Goal: Information Seeking & Learning: Check status

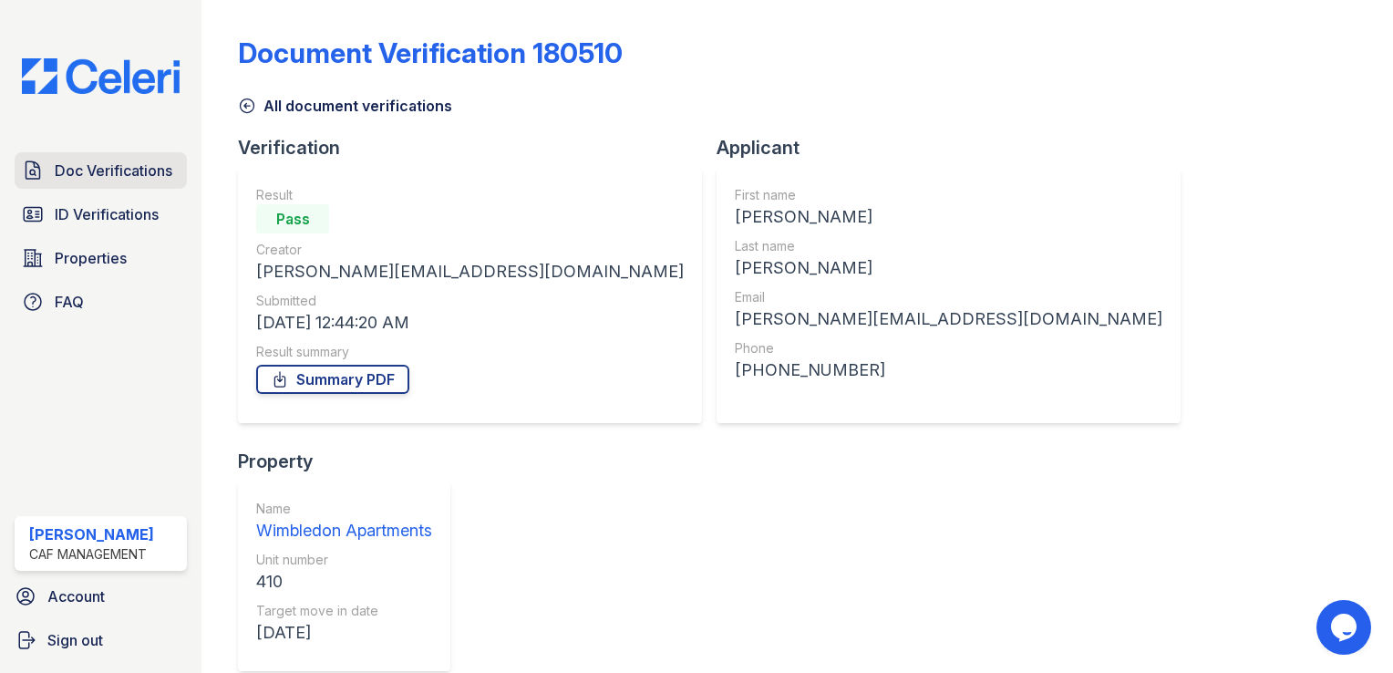
click at [108, 165] on span "Doc Verifications" at bounding box center [114, 171] width 118 height 22
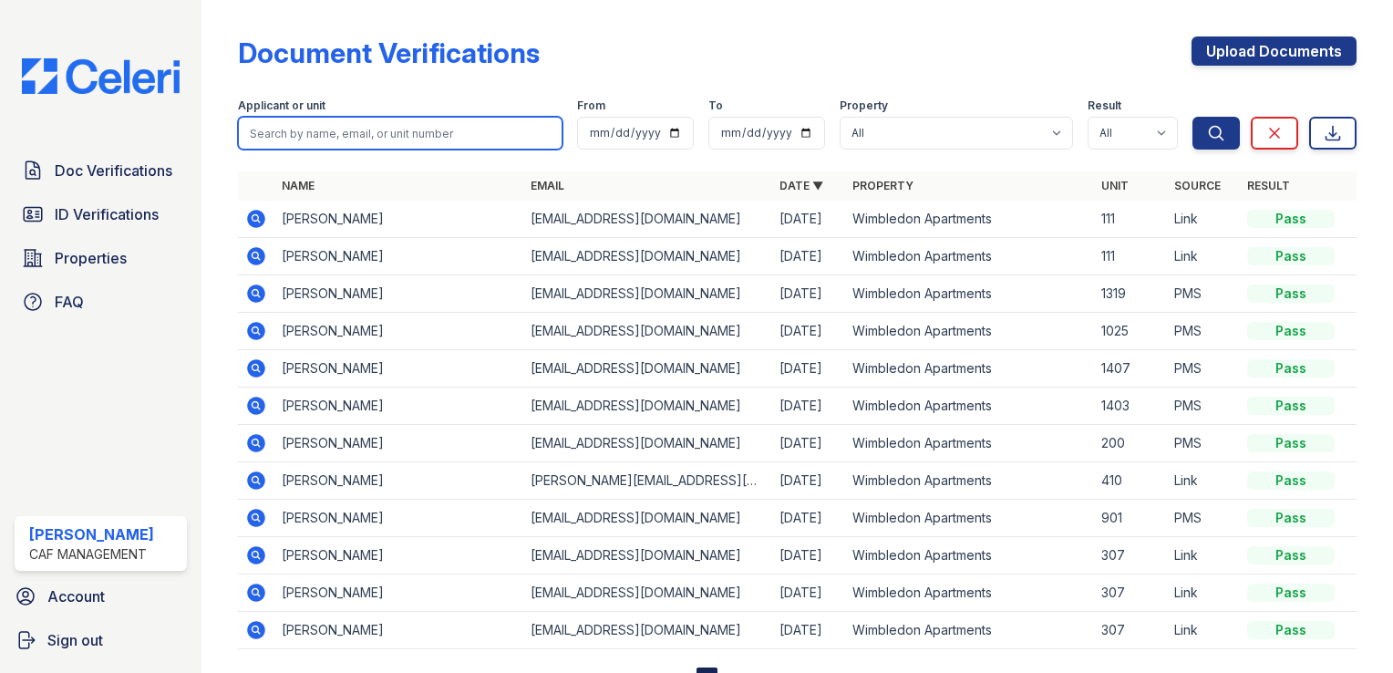
click at [291, 130] on input "search" at bounding box center [400, 133] width 325 height 33
paste input "Adrian Rodriguez"
type input "Adrian Rodriguez"
click at [1193, 117] on button "Search" at bounding box center [1216, 133] width 47 height 33
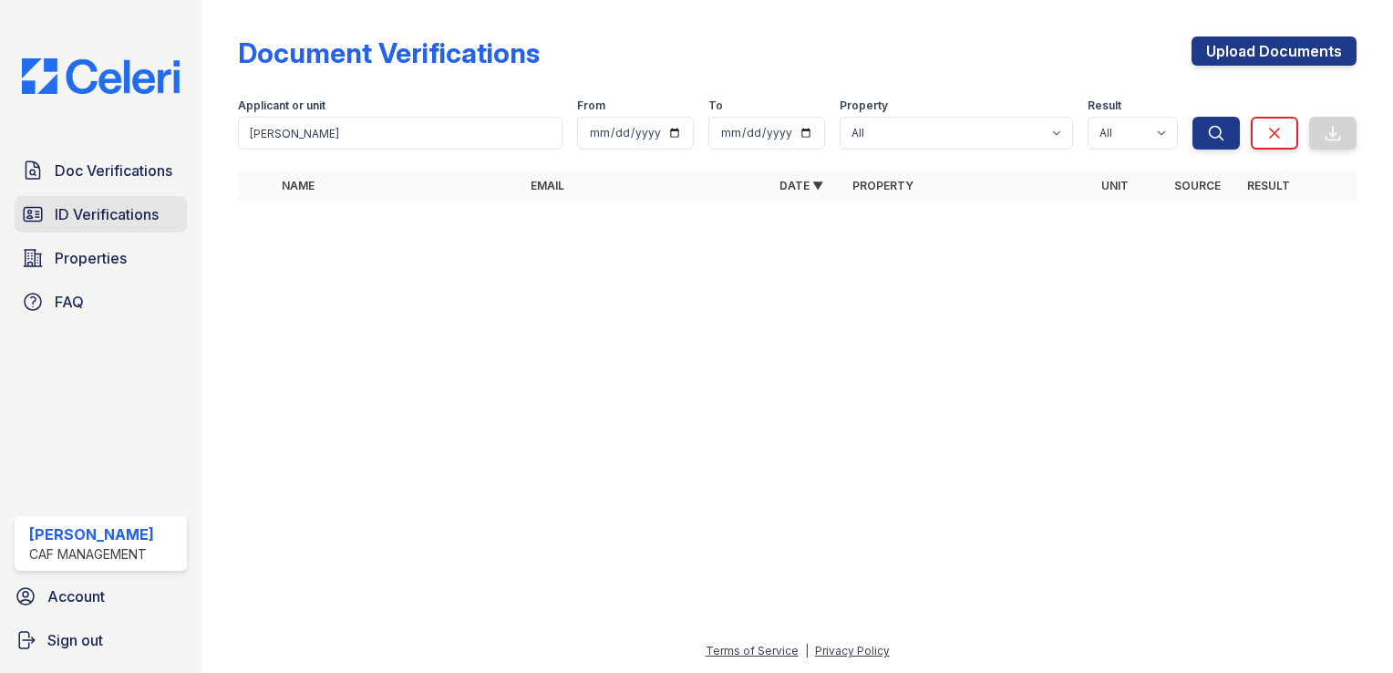
click at [126, 209] on span "ID Verifications" at bounding box center [107, 214] width 104 height 22
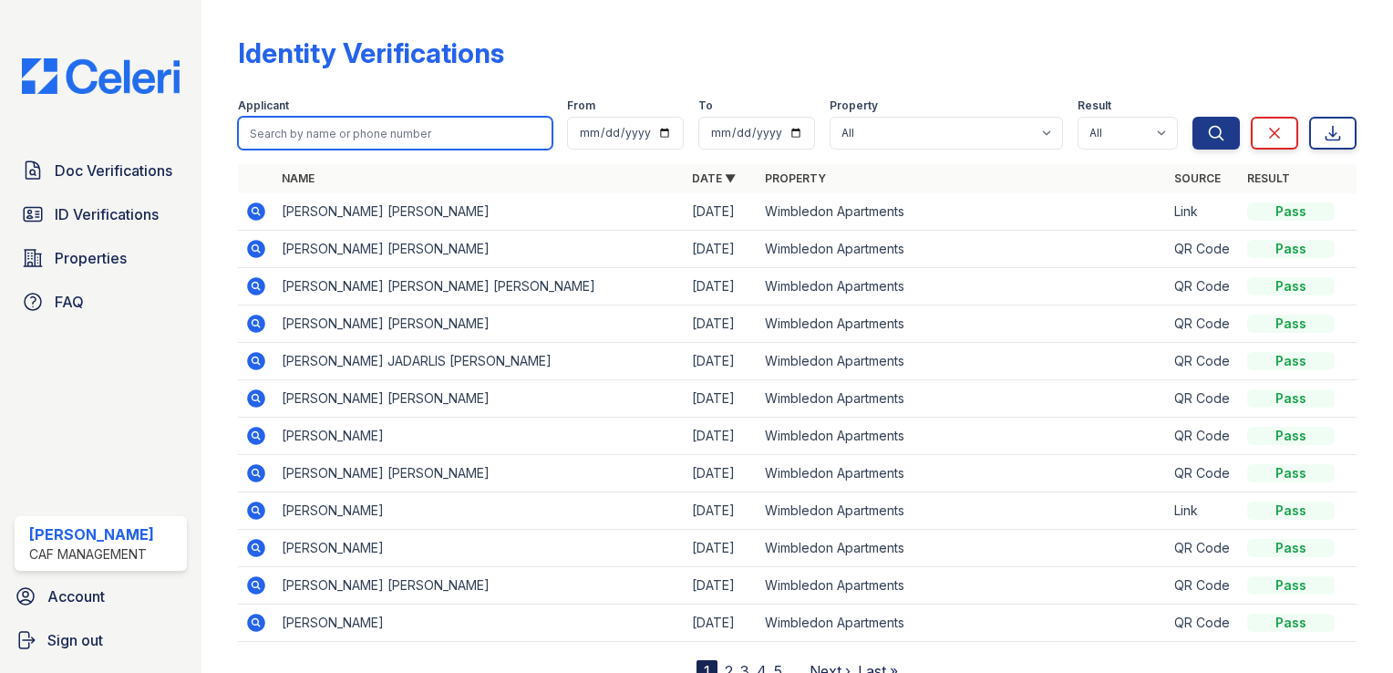
click at [352, 124] on input "search" at bounding box center [395, 133] width 315 height 33
paste input "Adrian Rodriguez"
type input "Adrian Rodriguez"
click at [1193, 117] on button "Search" at bounding box center [1216, 133] width 47 height 33
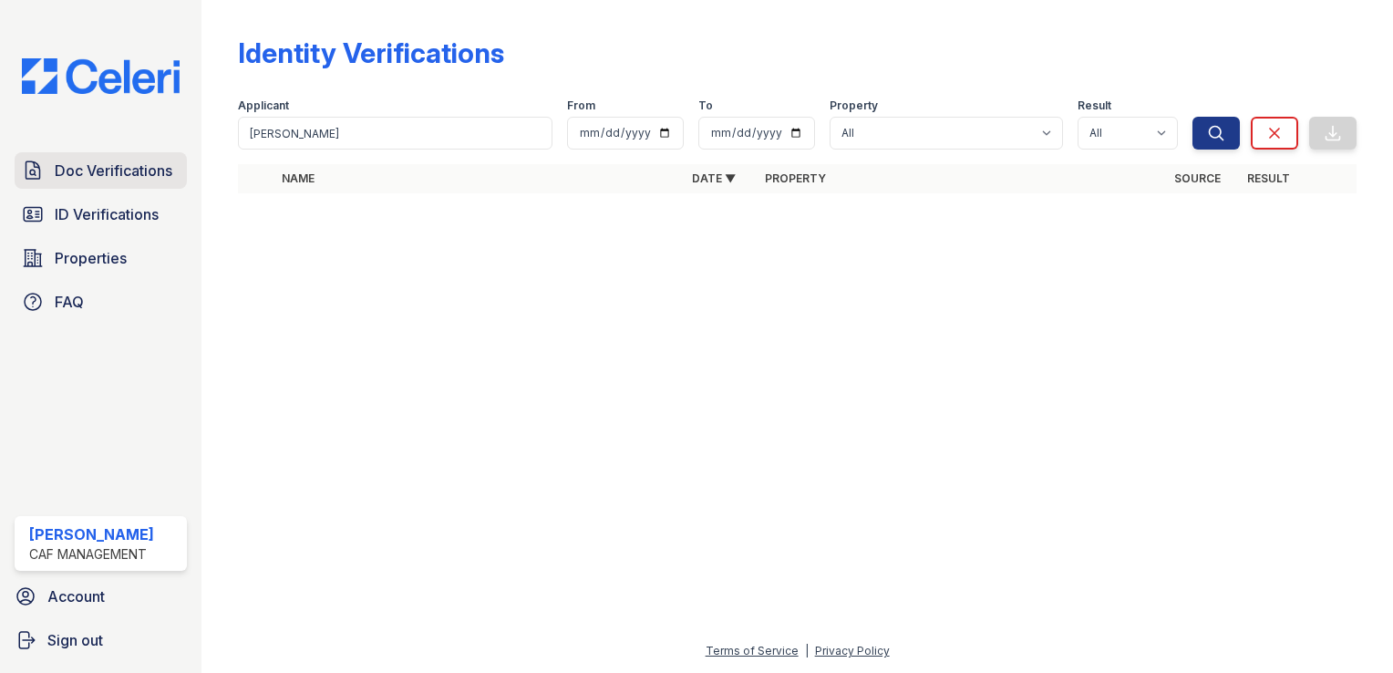
click at [119, 176] on span "Doc Verifications" at bounding box center [114, 171] width 118 height 22
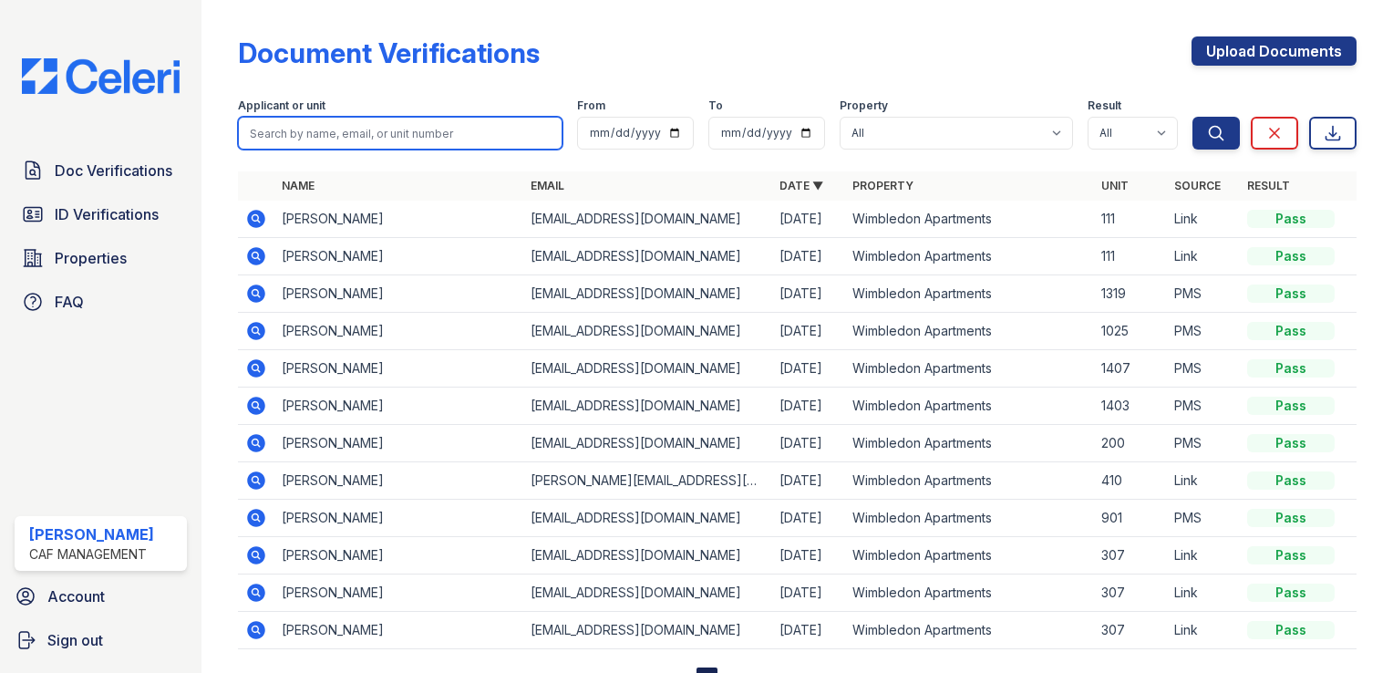
drag, startPoint x: 346, startPoint y: 129, endPoint x: 355, endPoint y: 129, distance: 9.2
click at [346, 129] on input "search" at bounding box center [400, 133] width 325 height 33
paste input "[PERSON_NAME]"
type input "[PERSON_NAME]"
click at [1193, 117] on button "Search" at bounding box center [1216, 133] width 47 height 33
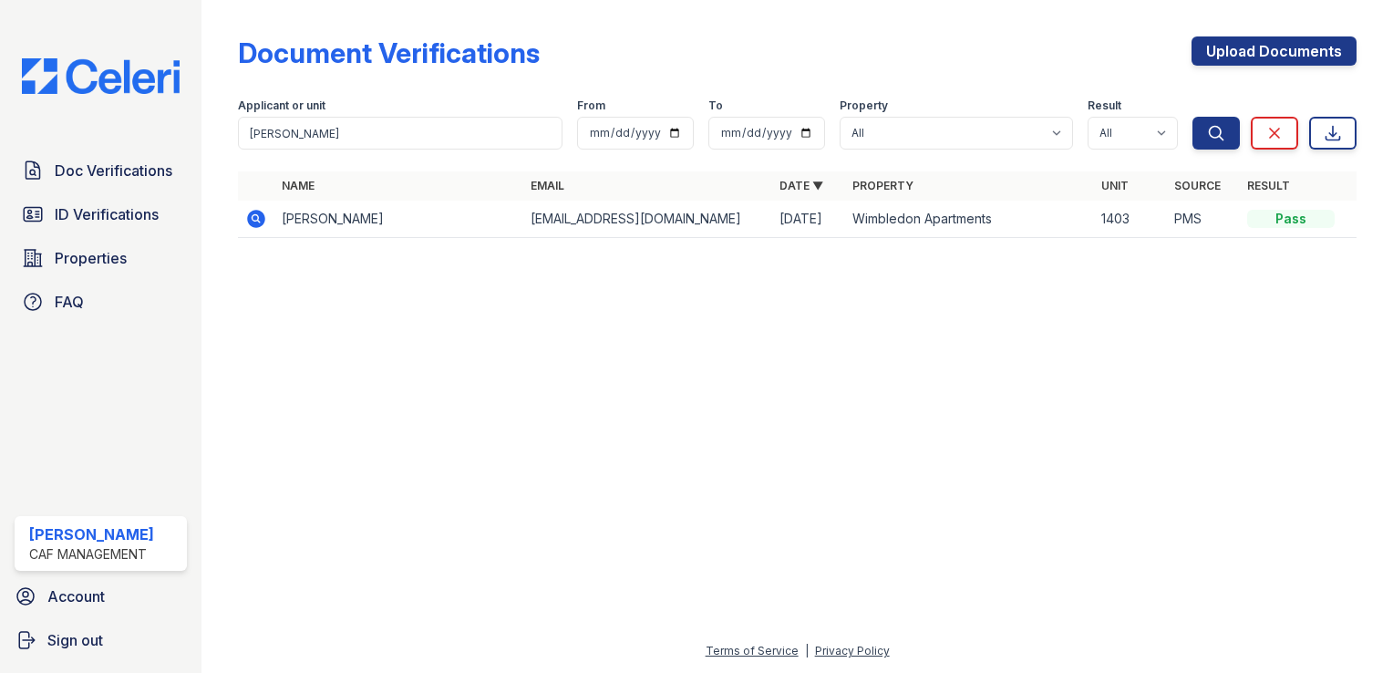
click at [252, 221] on icon at bounding box center [256, 219] width 18 height 18
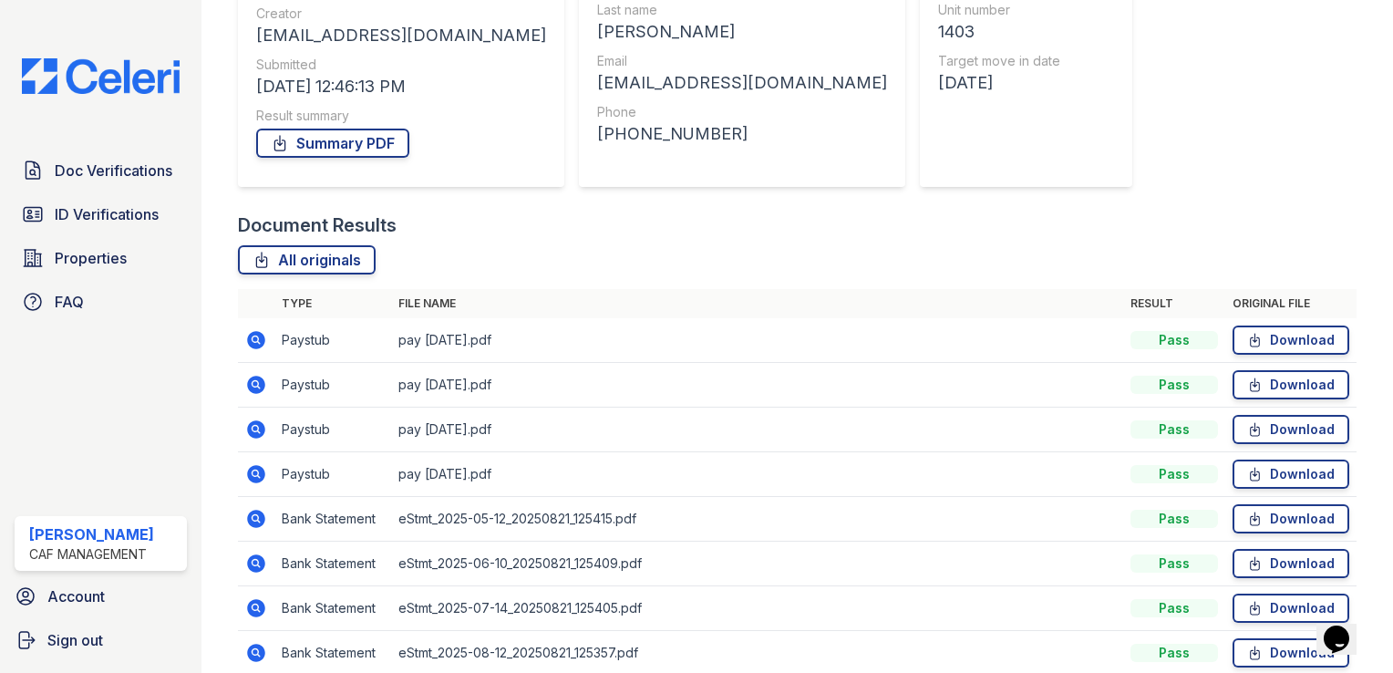
scroll to position [135, 0]
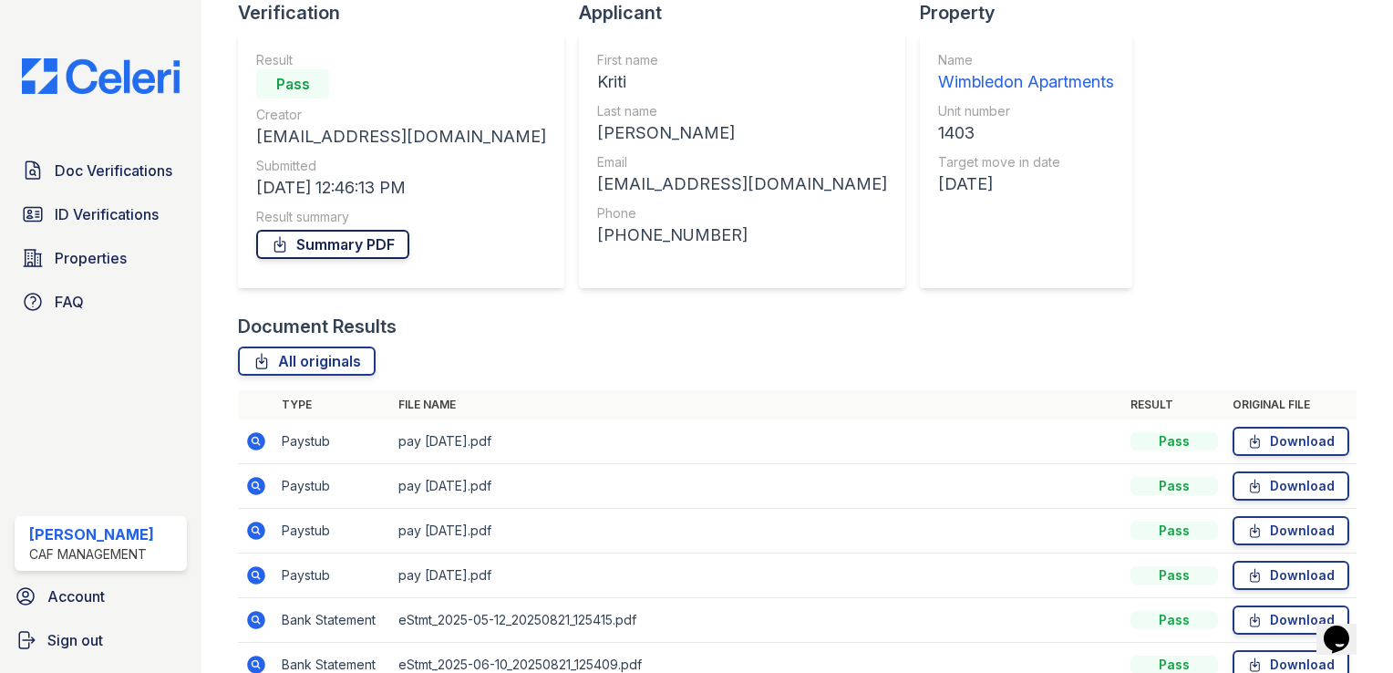
click at [339, 246] on link "Summary PDF" at bounding box center [332, 244] width 153 height 29
click at [61, 217] on span "ID Verifications" at bounding box center [107, 214] width 104 height 22
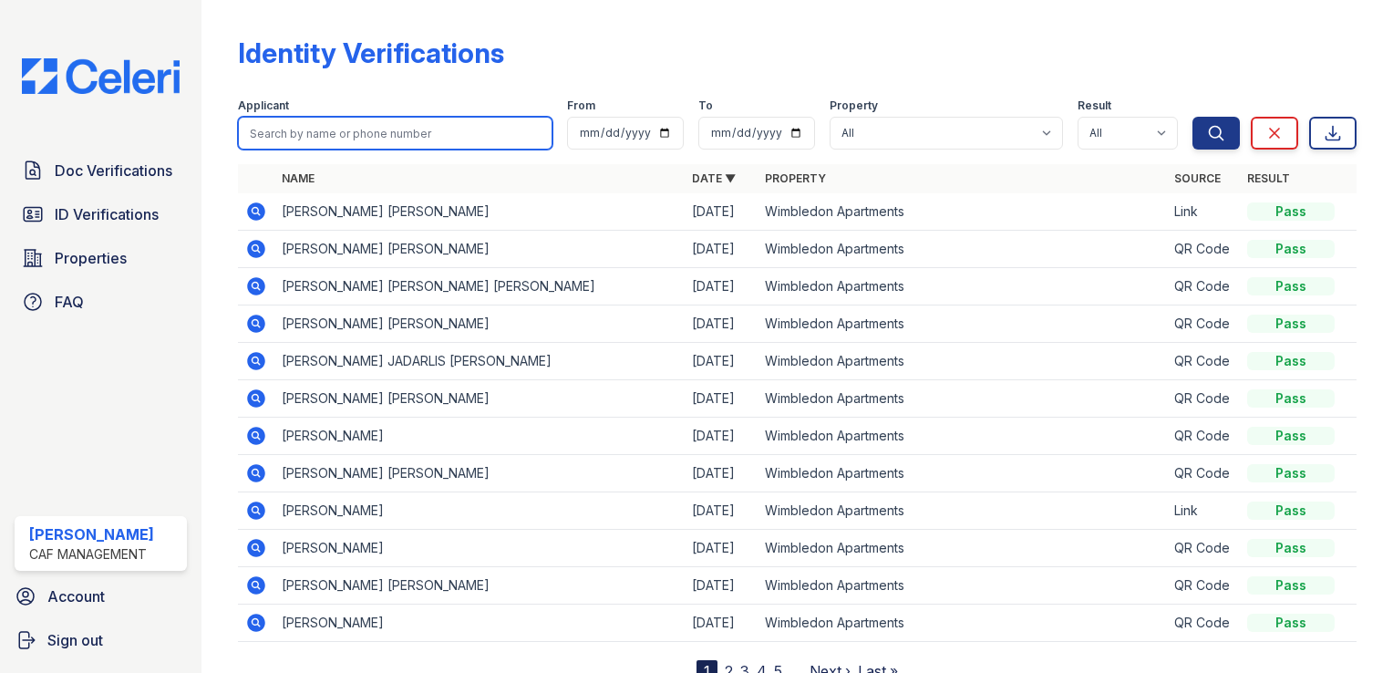
click at [323, 124] on input "search" at bounding box center [395, 133] width 315 height 33
paste input "Kriti Shrestha"
type input "Kriti Shrestha"
click at [1193, 117] on button "Search" at bounding box center [1216, 133] width 47 height 33
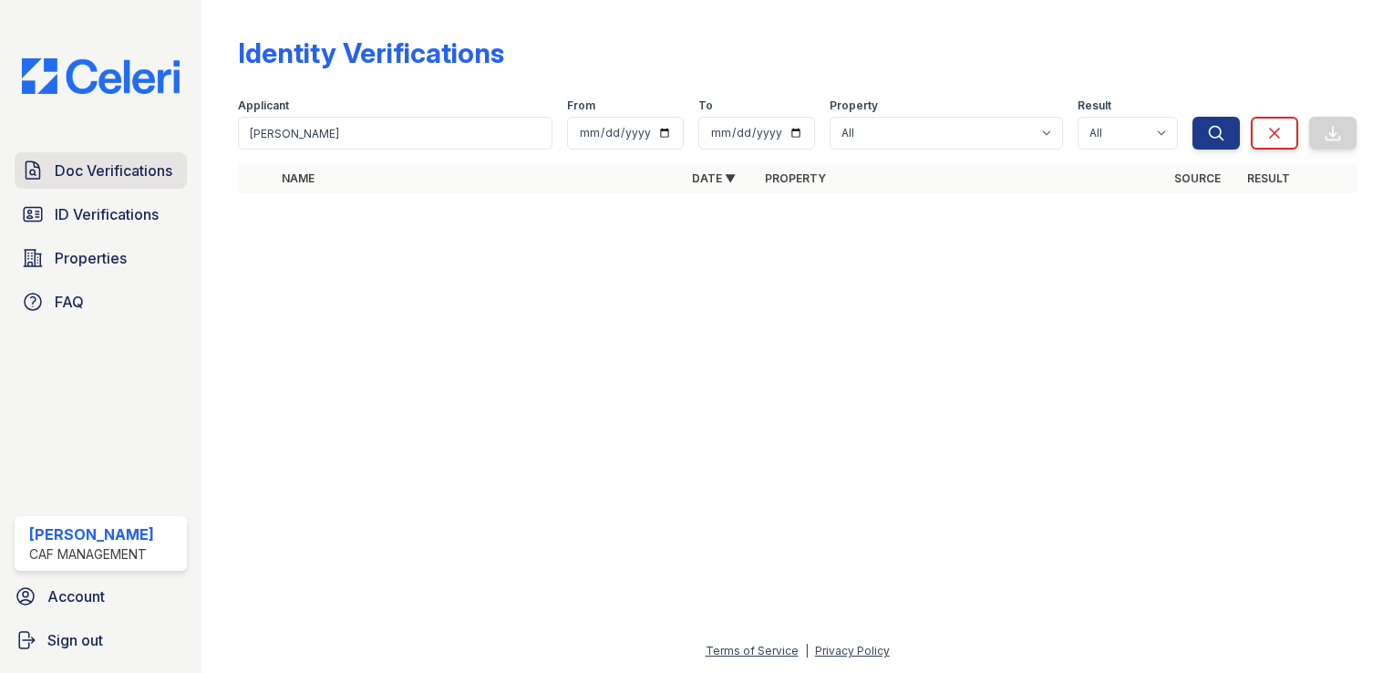
click at [112, 168] on span "Doc Verifications" at bounding box center [114, 171] width 118 height 22
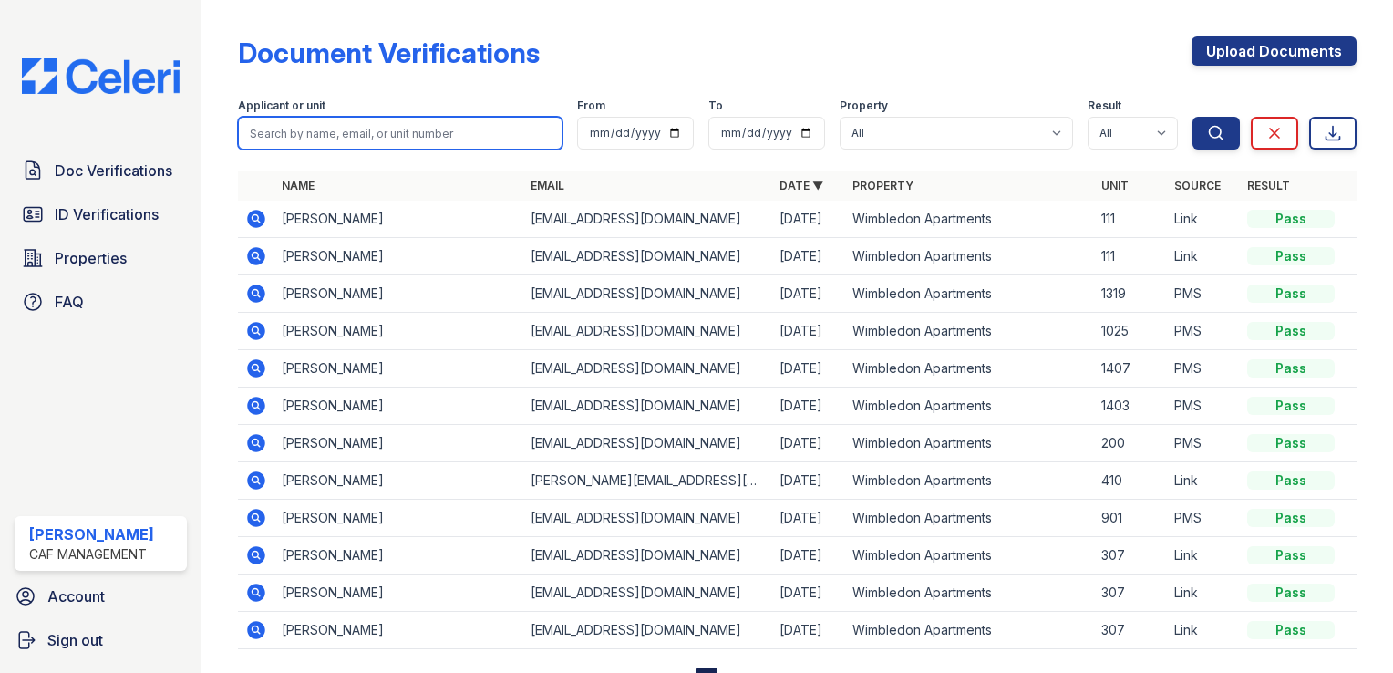
click at [368, 139] on input "search" at bounding box center [400, 133] width 325 height 33
paste input "Prabhat Shrestha"
type input "Prabhat Shrestha"
click at [1193, 117] on button "Search" at bounding box center [1216, 133] width 47 height 33
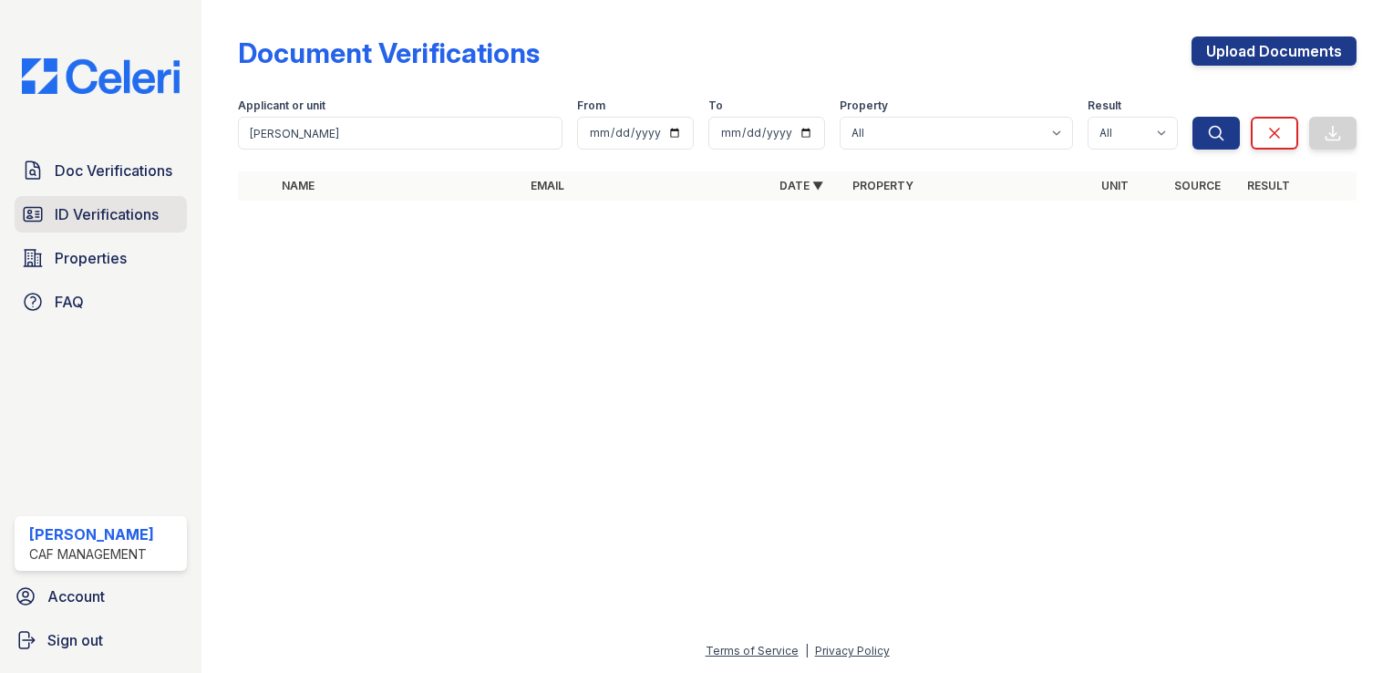
click at [87, 206] on span "ID Verifications" at bounding box center [107, 214] width 104 height 22
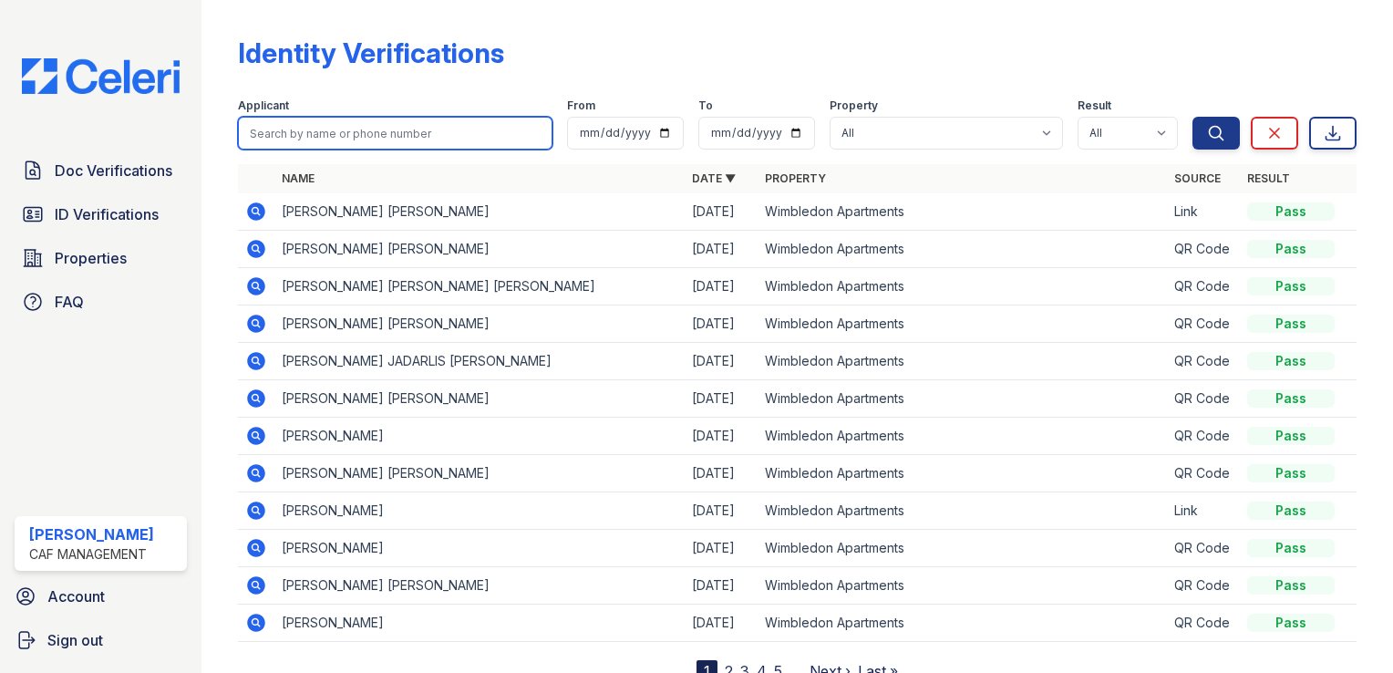
click at [332, 139] on input "search" at bounding box center [395, 133] width 315 height 33
paste input "Prabhat Shrestha"
type input "Prabhat Shrestha"
click at [1193, 117] on button "Search" at bounding box center [1216, 133] width 47 height 33
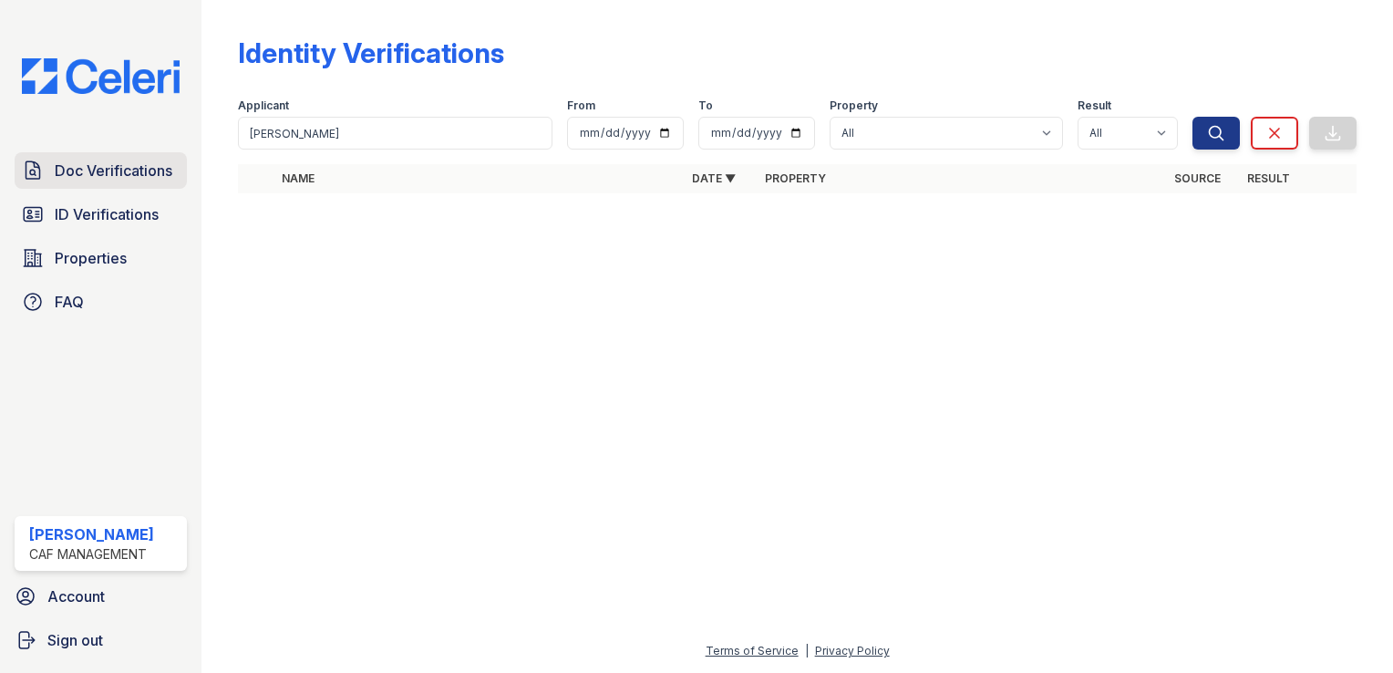
click at [92, 177] on span "Doc Verifications" at bounding box center [114, 171] width 118 height 22
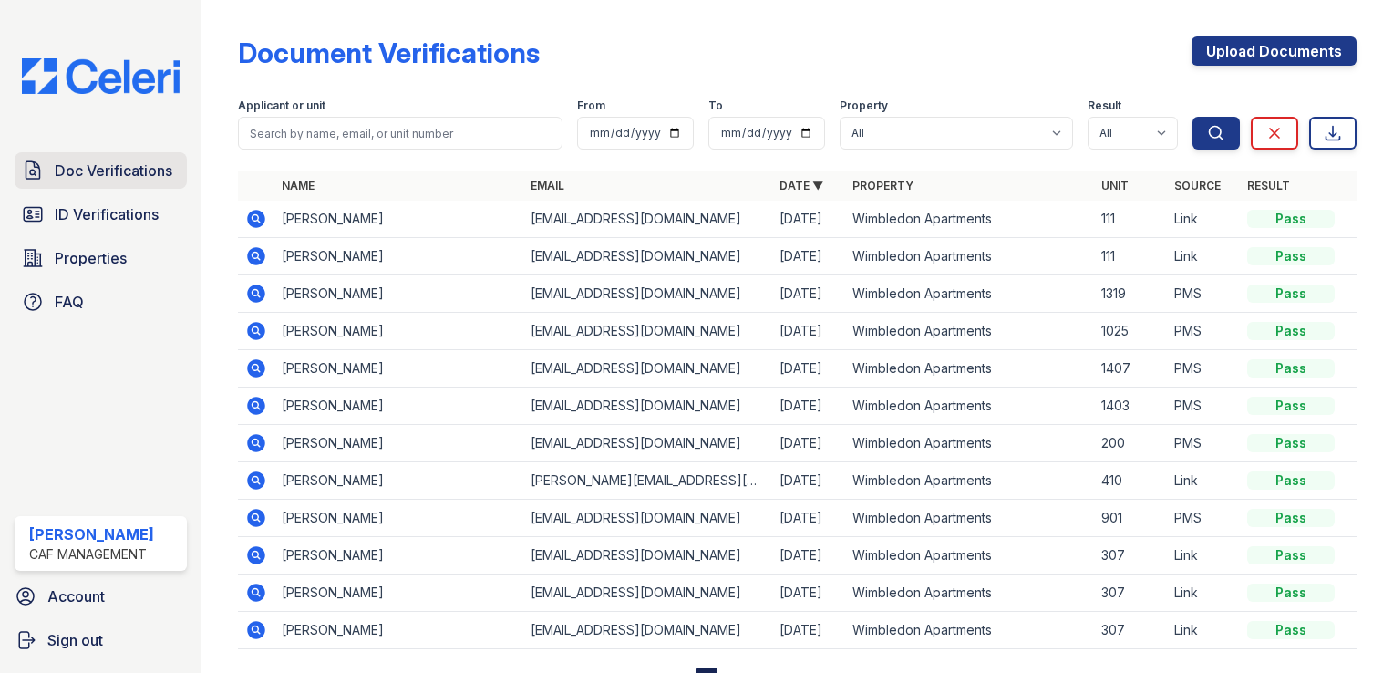
click at [133, 165] on span "Doc Verifications" at bounding box center [114, 171] width 118 height 22
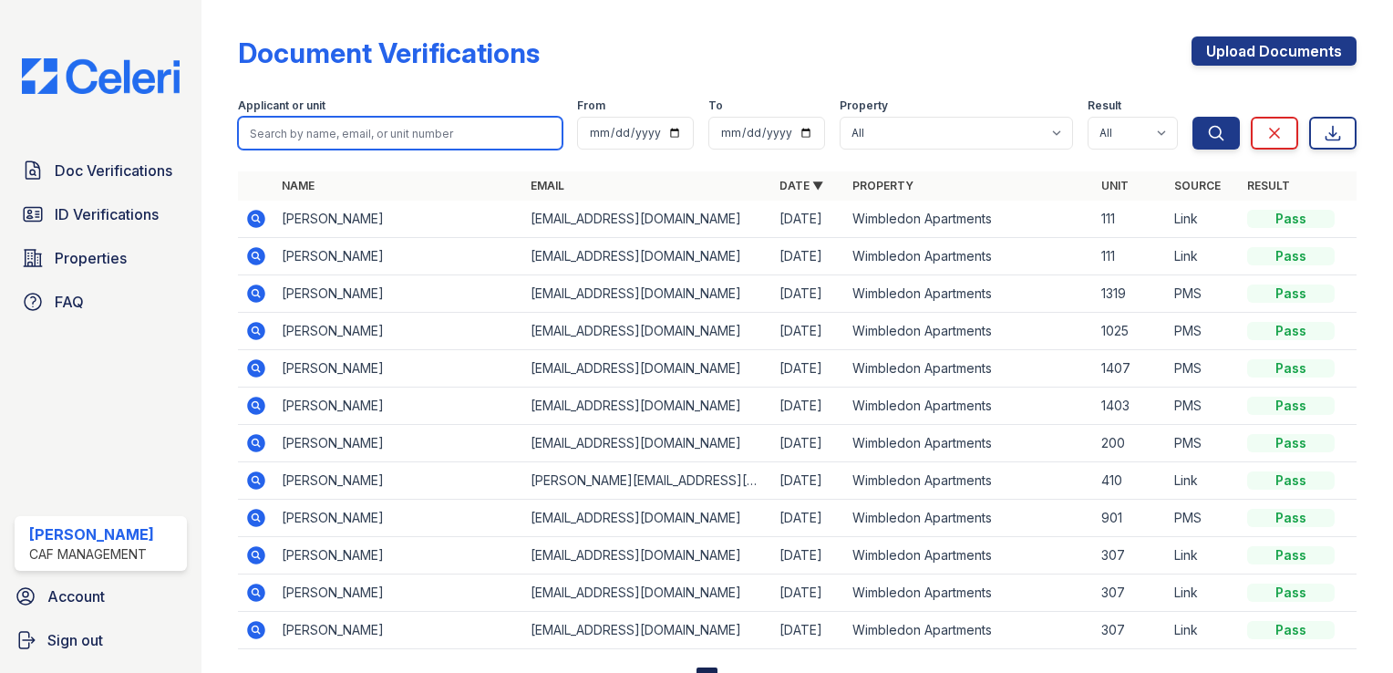
click at [412, 139] on input "search" at bounding box center [400, 133] width 325 height 33
paste input "Ericka Jones"
type input "Ericka Jones"
click at [1193, 117] on button "Search" at bounding box center [1216, 133] width 47 height 33
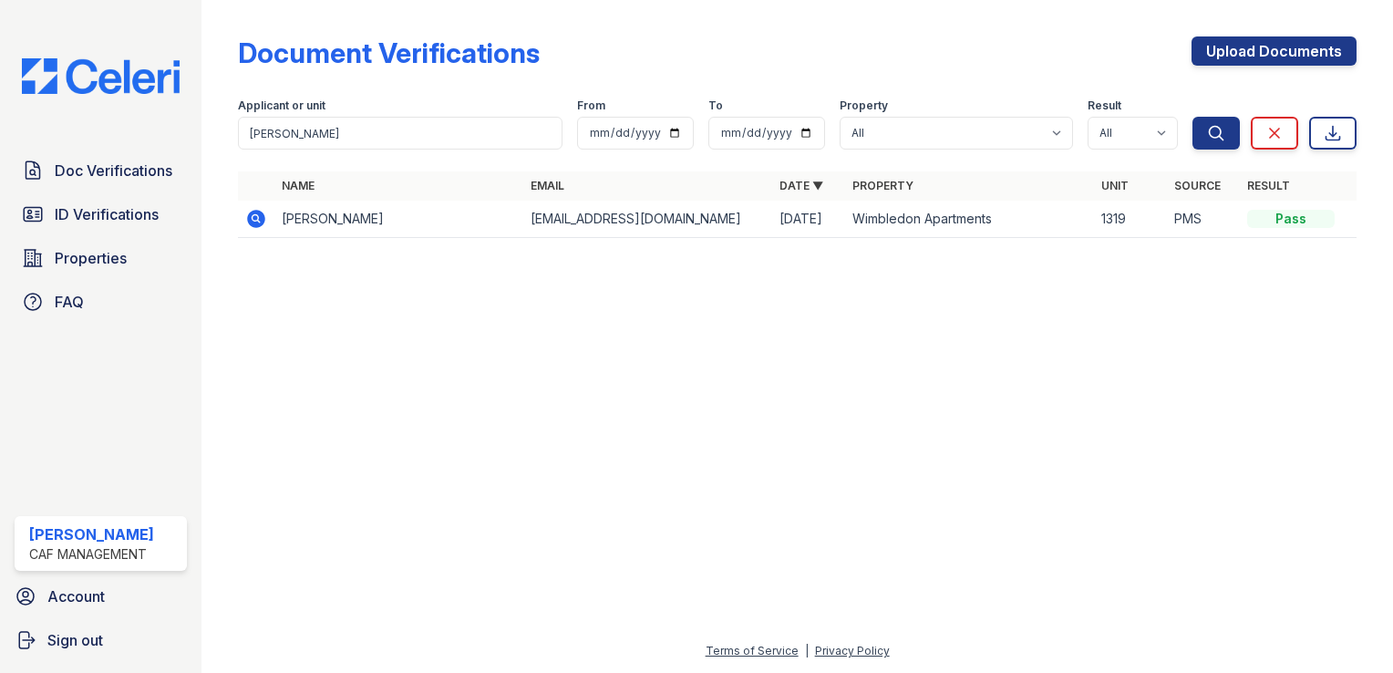
click at [255, 217] on icon at bounding box center [255, 217] width 5 height 5
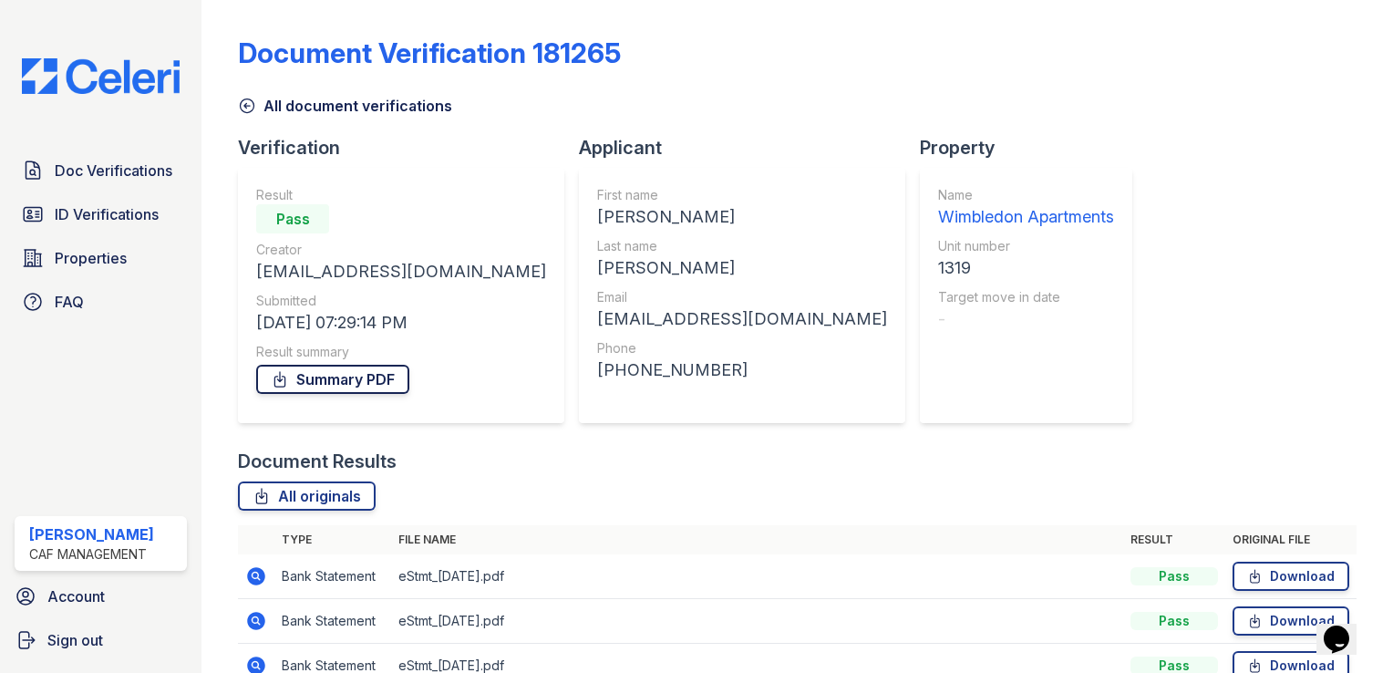
click at [317, 377] on link "Summary PDF" at bounding box center [332, 379] width 153 height 29
click at [114, 212] on span "ID Verifications" at bounding box center [107, 214] width 104 height 22
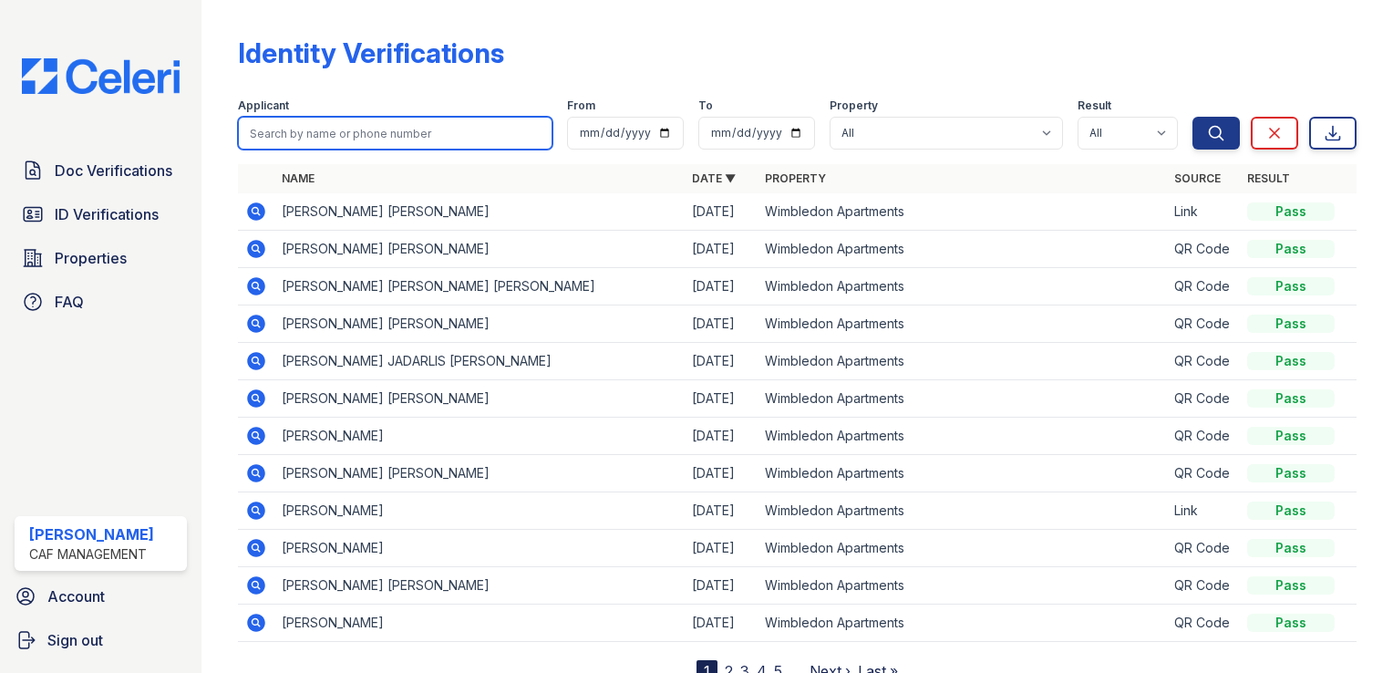
click at [345, 139] on input "search" at bounding box center [395, 133] width 315 height 33
paste input "[PERSON_NAME]"
type input "[PERSON_NAME]"
click at [1193, 117] on button "Search" at bounding box center [1216, 133] width 47 height 33
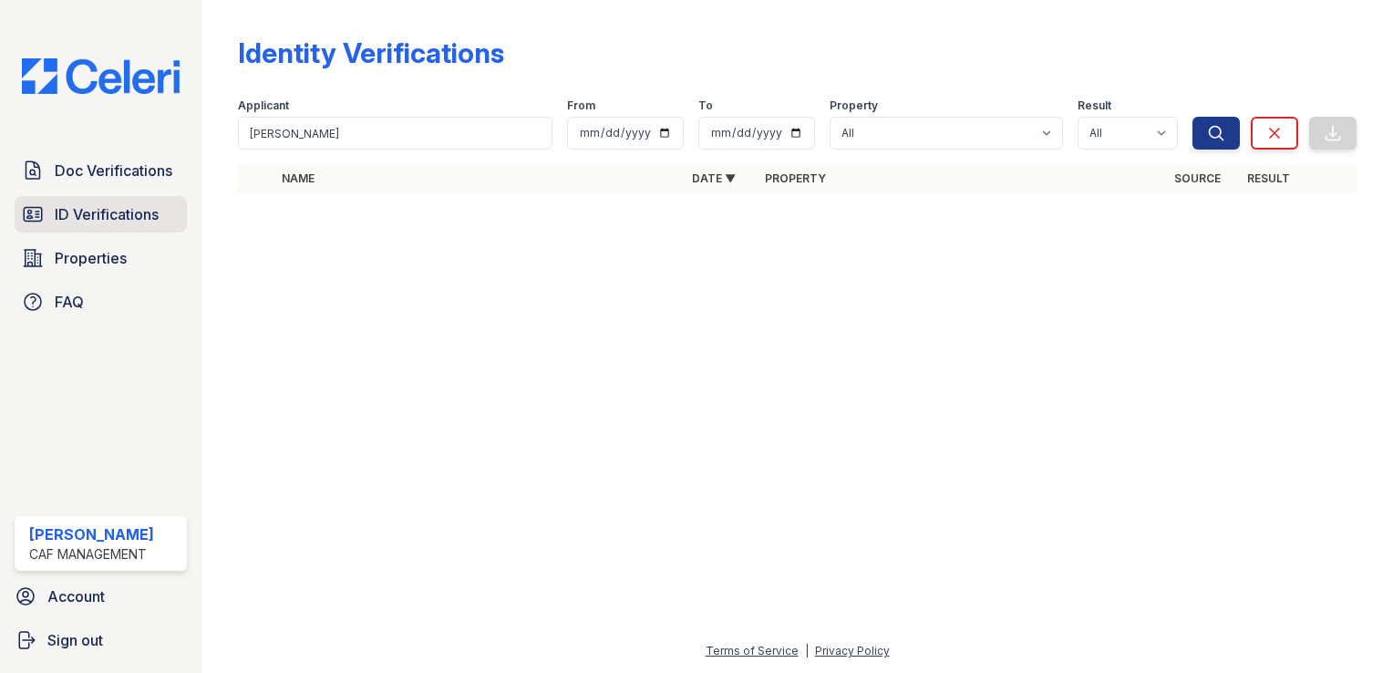
click at [98, 213] on span "ID Verifications" at bounding box center [107, 214] width 104 height 22
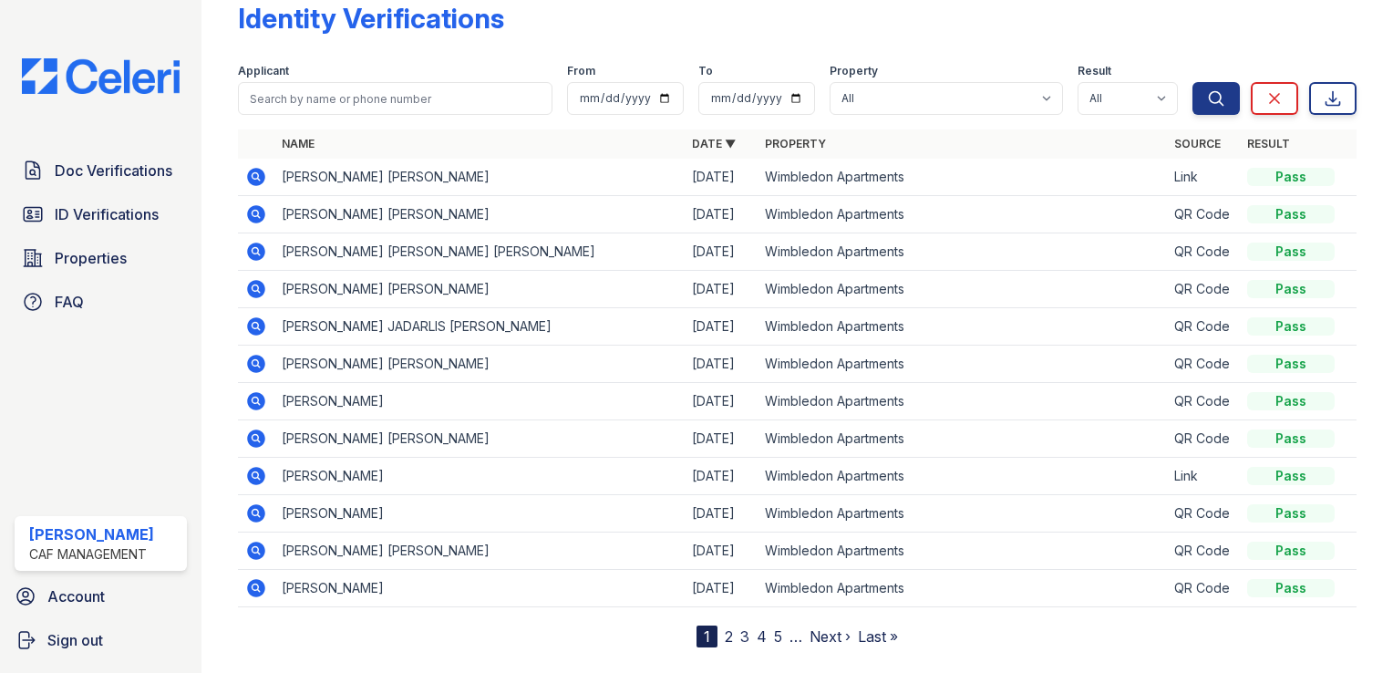
scroll to position [68, 0]
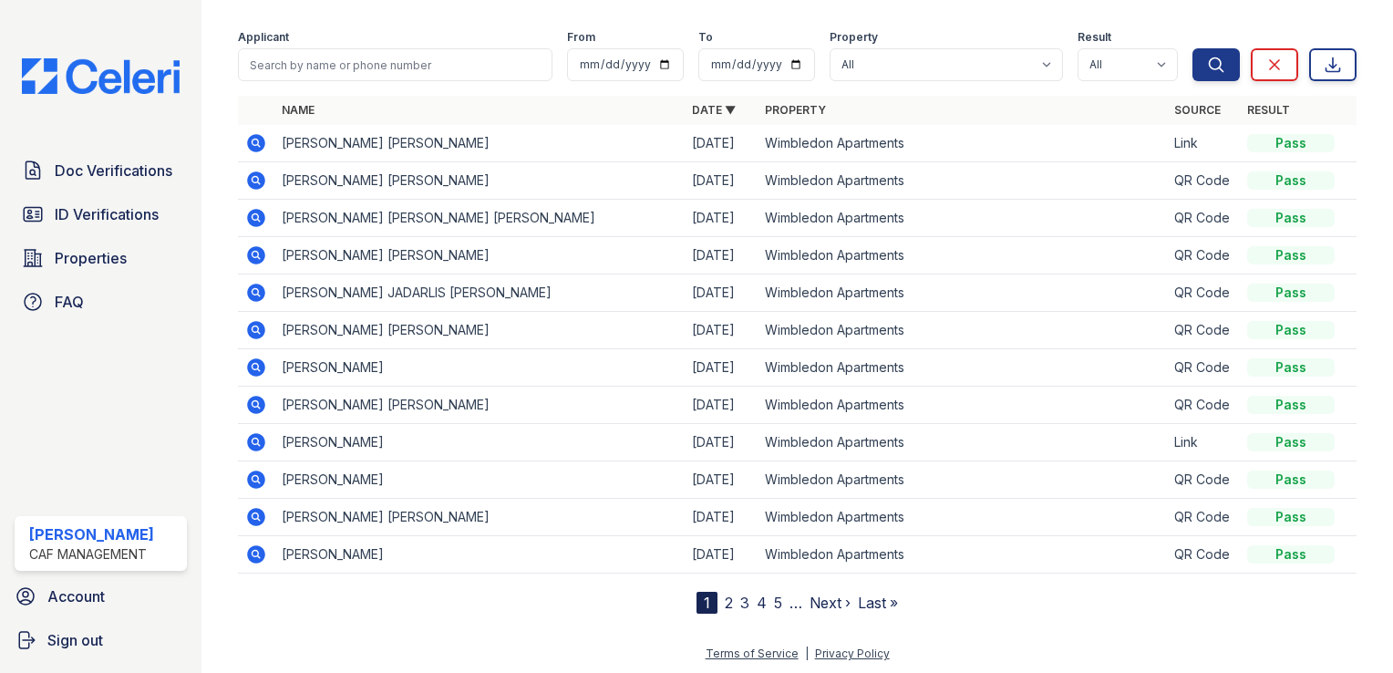
click at [252, 512] on icon at bounding box center [256, 517] width 22 height 22
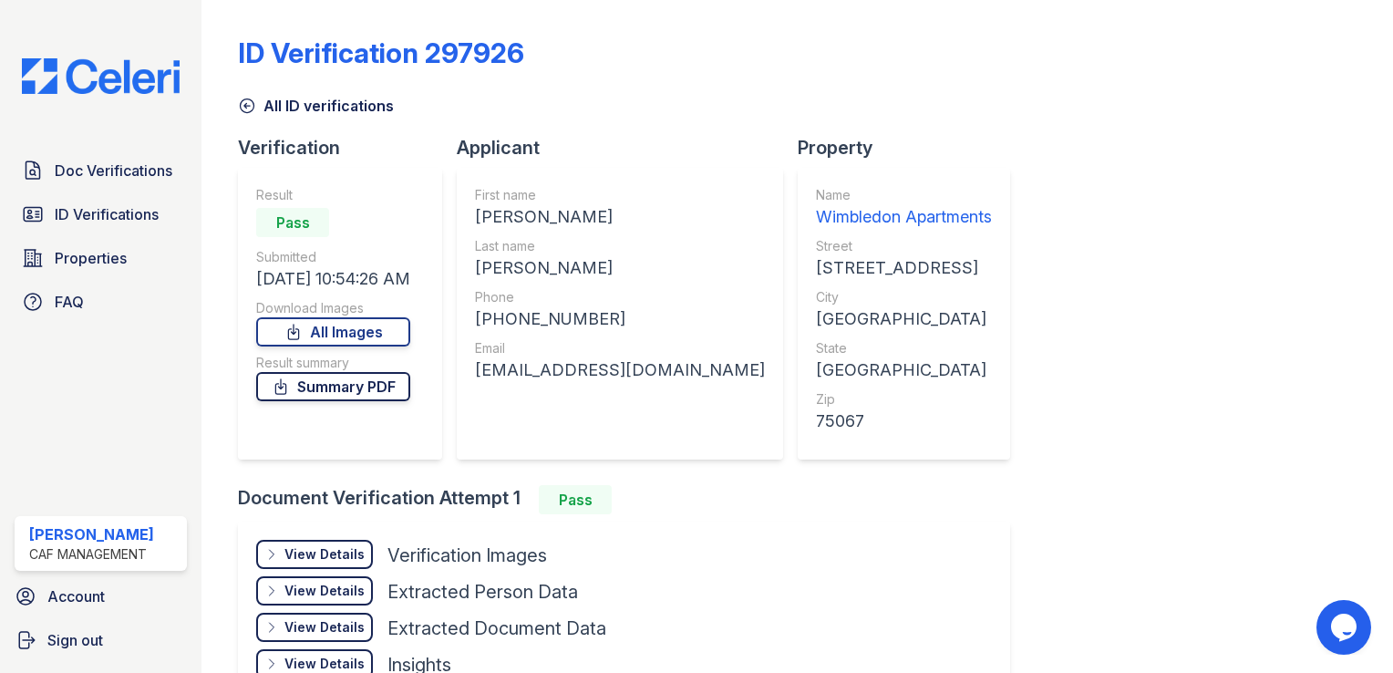
click at [354, 388] on link "Summary PDF" at bounding box center [333, 386] width 154 height 29
click at [375, 397] on link "Summary PDF" at bounding box center [333, 386] width 154 height 29
click at [336, 325] on link "All Images" at bounding box center [333, 331] width 154 height 29
click at [117, 220] on span "ID Verifications" at bounding box center [107, 214] width 104 height 22
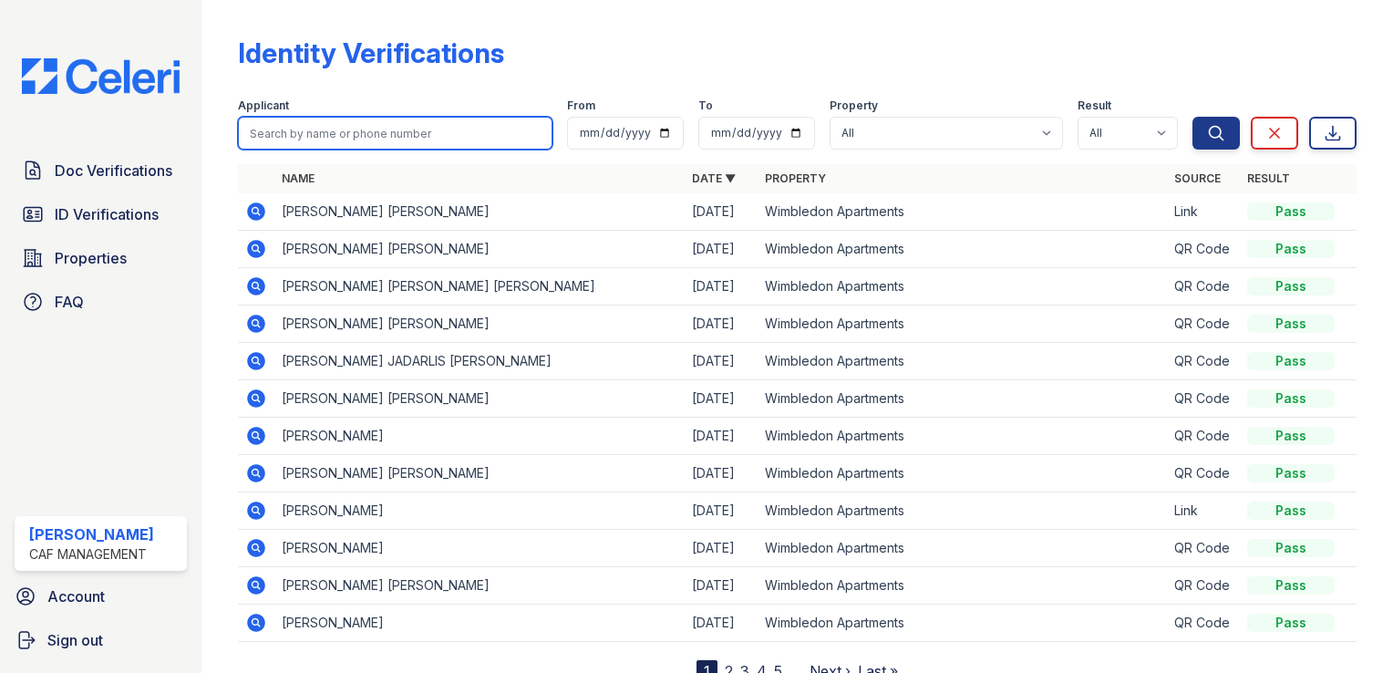
click at [356, 122] on input "search" at bounding box center [395, 133] width 315 height 33
type input "maria"
click at [1193, 117] on button "Search" at bounding box center [1216, 133] width 47 height 33
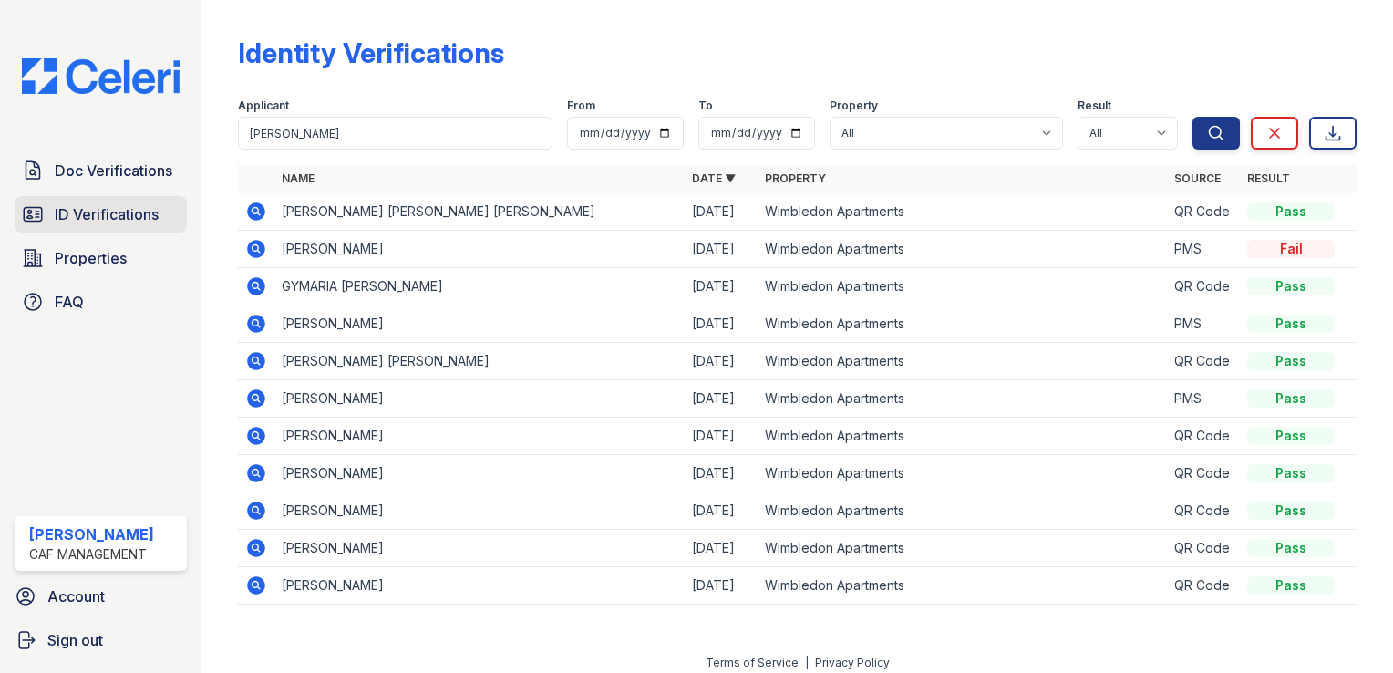
click at [108, 216] on span "ID Verifications" at bounding box center [107, 214] width 104 height 22
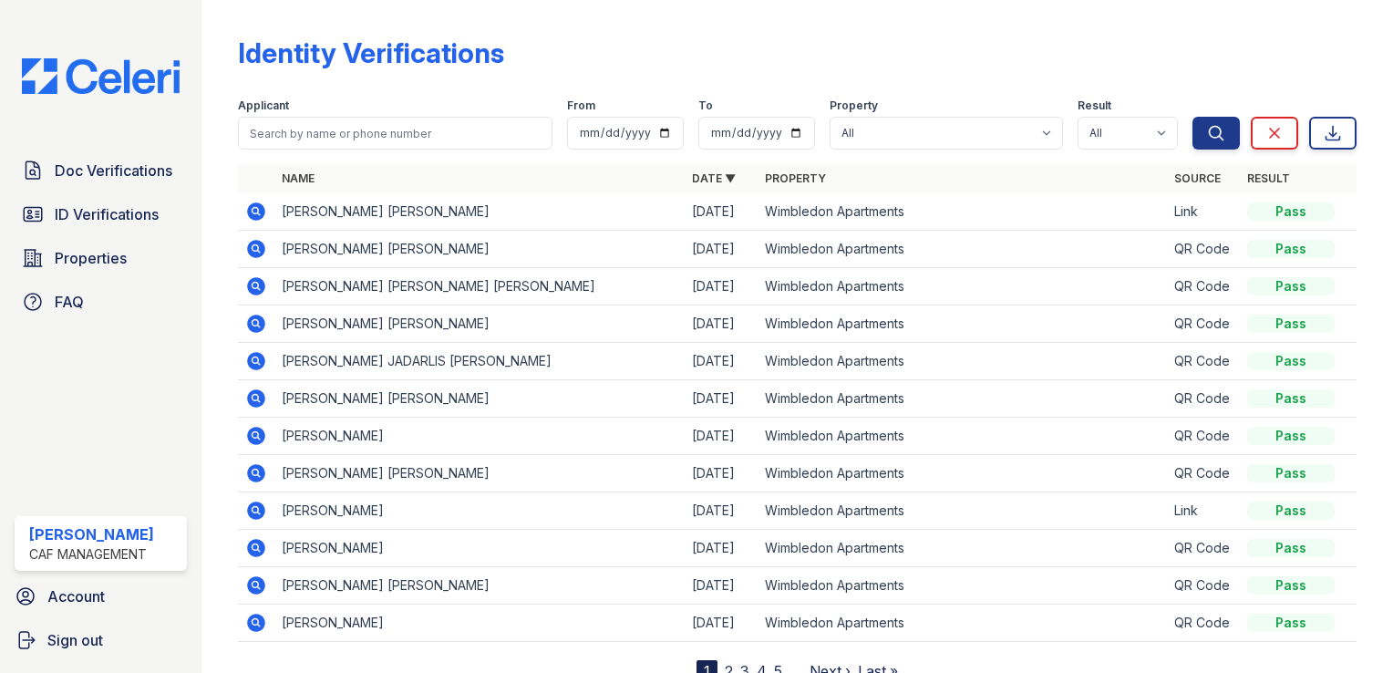
click at [257, 208] on icon at bounding box center [256, 212] width 22 height 22
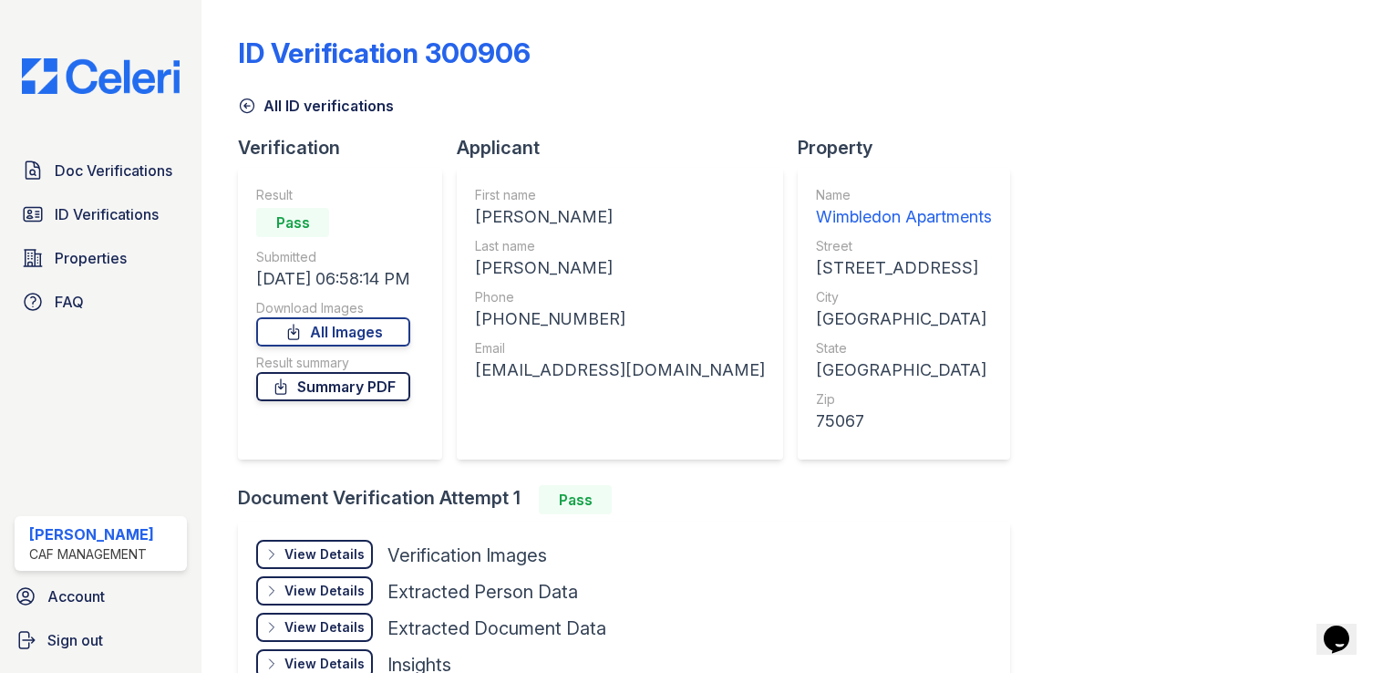
click at [368, 385] on link "Summary PDF" at bounding box center [333, 386] width 154 height 29
click at [350, 328] on link "All Images" at bounding box center [333, 331] width 154 height 29
click at [117, 212] on span "ID Verifications" at bounding box center [107, 214] width 104 height 22
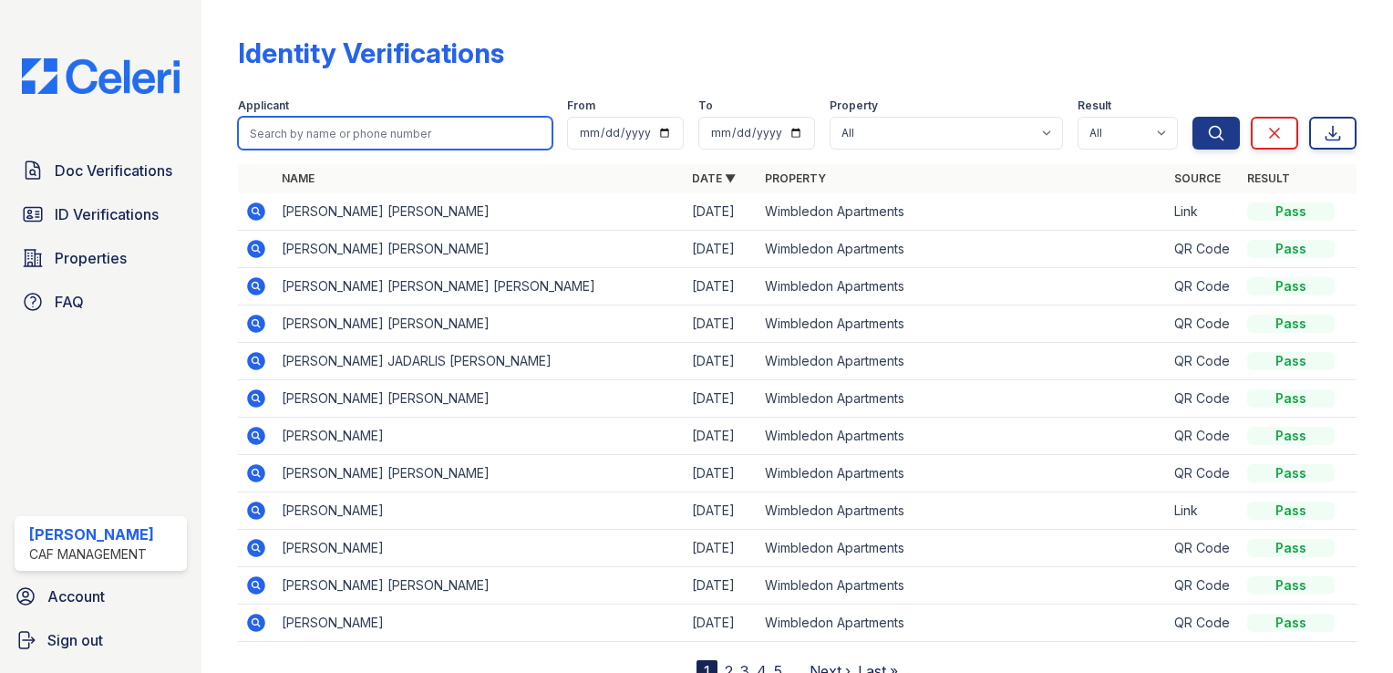
click at [325, 124] on input "search" at bounding box center [395, 133] width 315 height 33
type input "oscar"
click at [1193, 117] on button "Search" at bounding box center [1216, 133] width 47 height 33
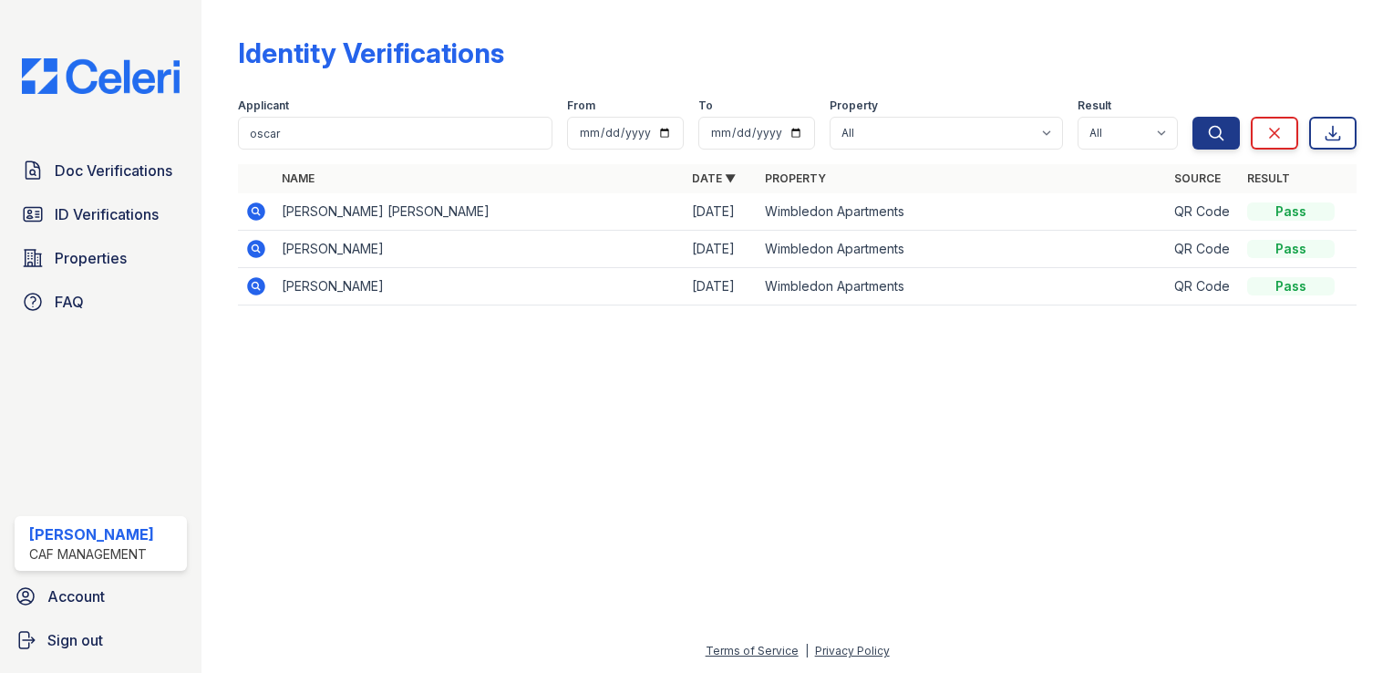
click at [261, 248] on icon at bounding box center [256, 249] width 18 height 18
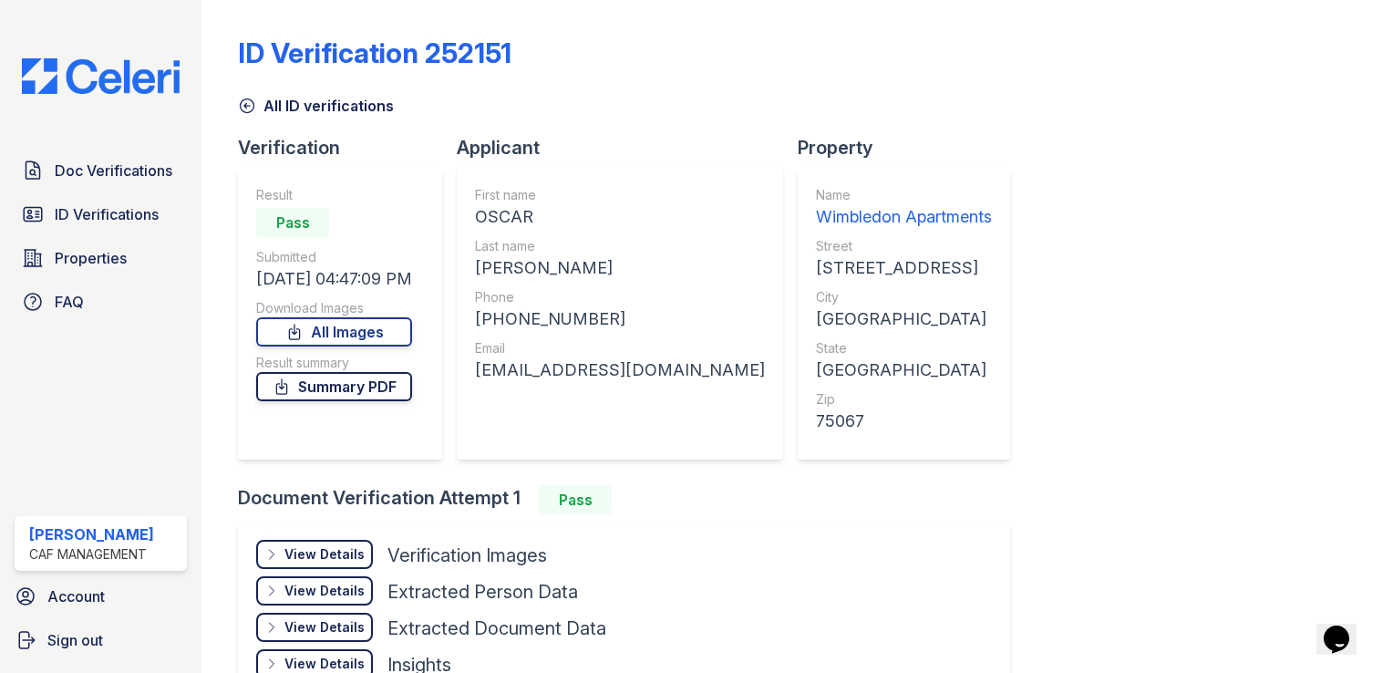
click at [350, 391] on link "Summary PDF" at bounding box center [334, 386] width 156 height 29
click at [346, 332] on link "All Images" at bounding box center [334, 331] width 156 height 29
click at [121, 166] on span "Doc Verifications" at bounding box center [114, 171] width 118 height 22
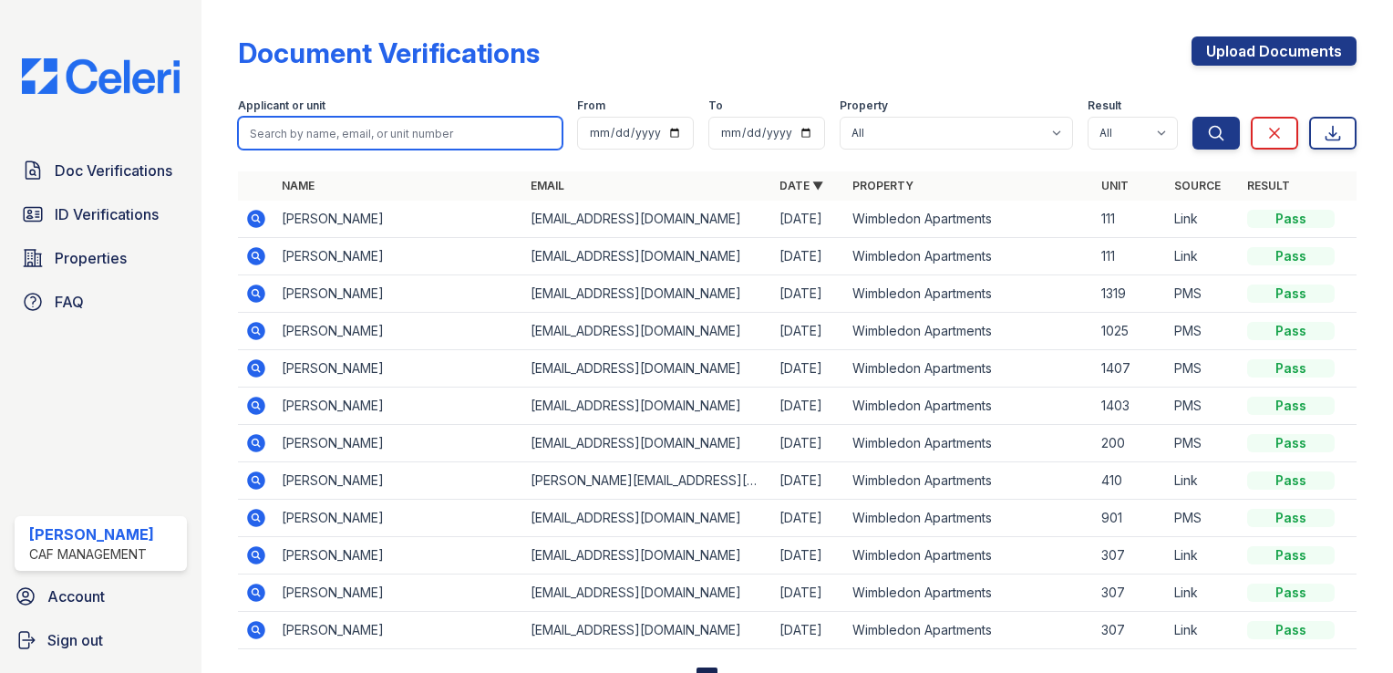
click at [345, 129] on input "search" at bounding box center [400, 133] width 325 height 33
type input "oscar"
click at [1193, 117] on button "Search" at bounding box center [1216, 133] width 47 height 33
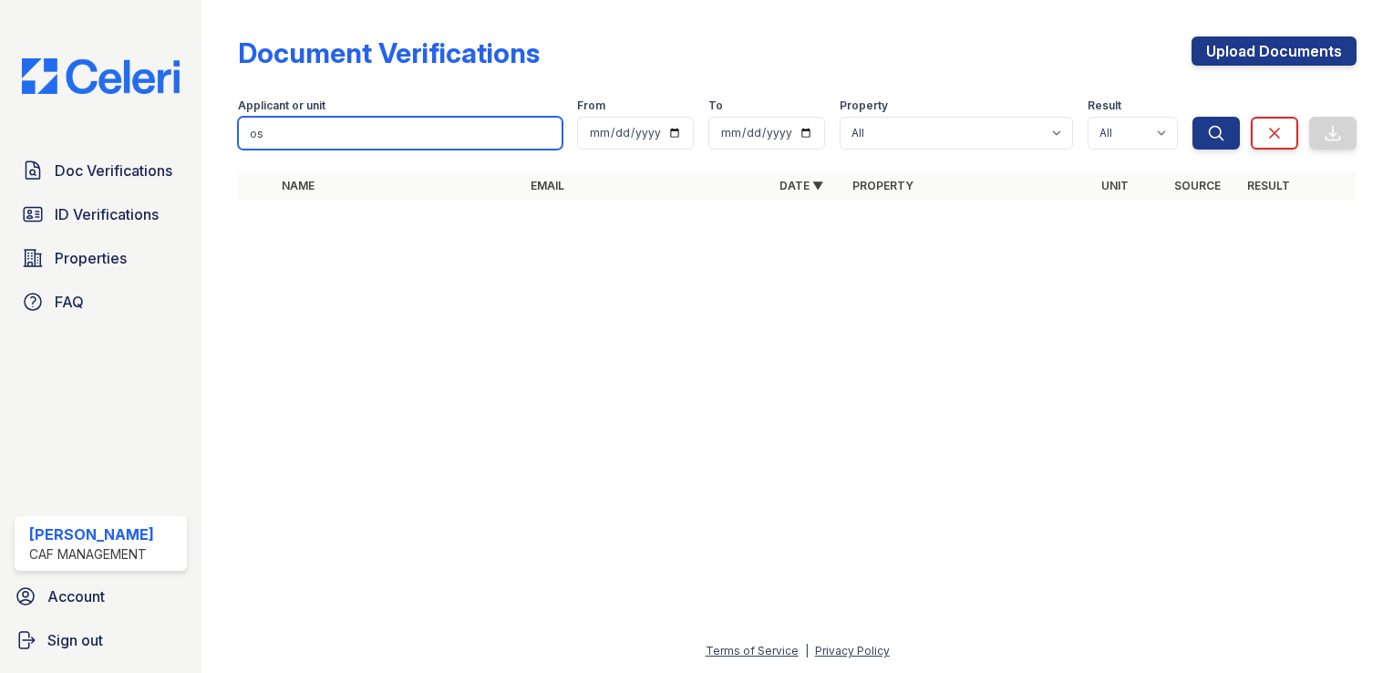
type input "o"
type input "collazo"
click at [1193, 117] on button "Search" at bounding box center [1216, 133] width 47 height 33
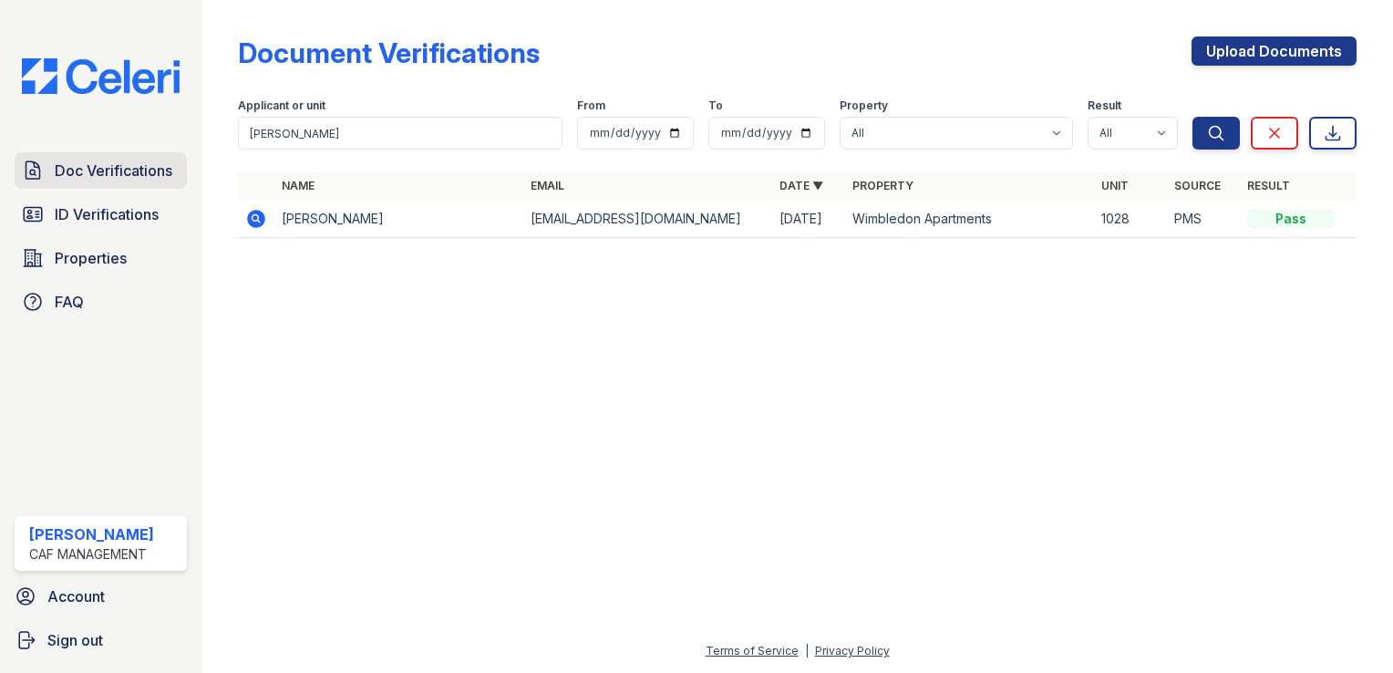
click at [110, 162] on span "Doc Verifications" at bounding box center [114, 171] width 118 height 22
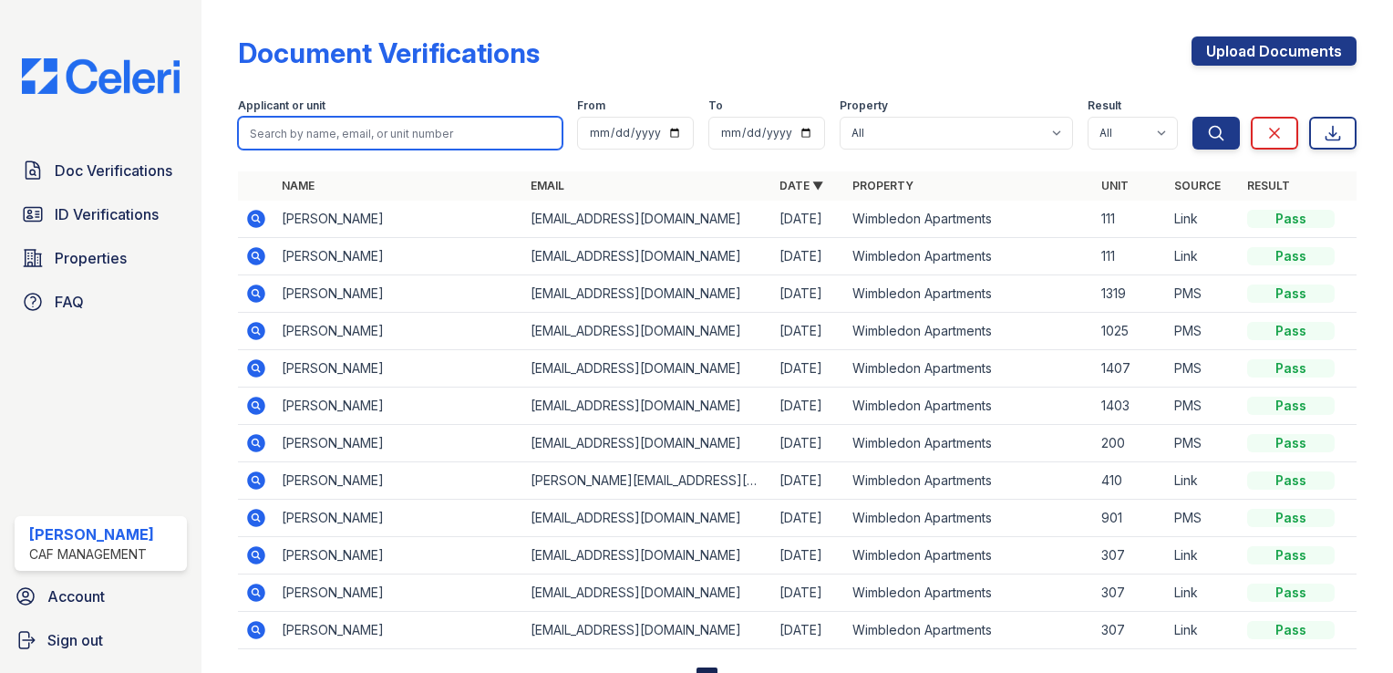
click at [376, 135] on input "search" at bounding box center [400, 133] width 325 height 33
paste input "Madison Goldstein"
type input "Madison Goldstein"
click at [1193, 117] on button "Search" at bounding box center [1216, 133] width 47 height 33
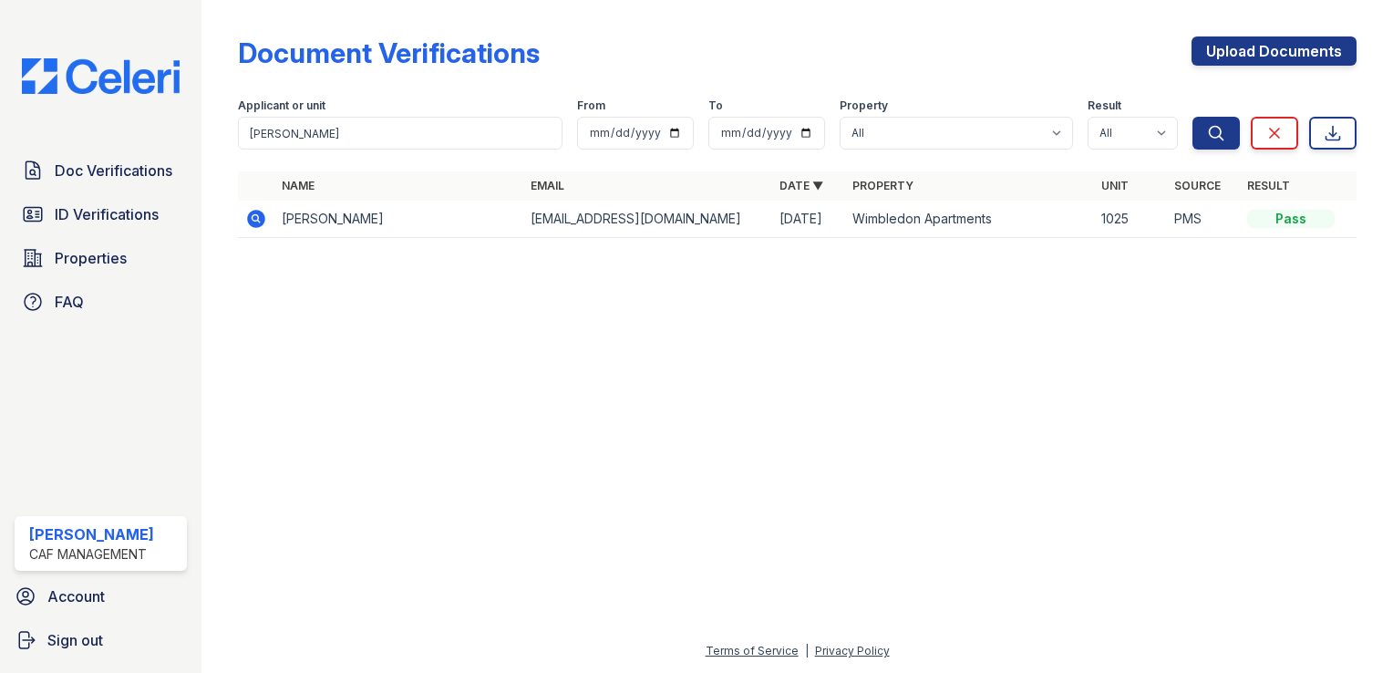
click at [252, 219] on icon at bounding box center [256, 219] width 22 height 22
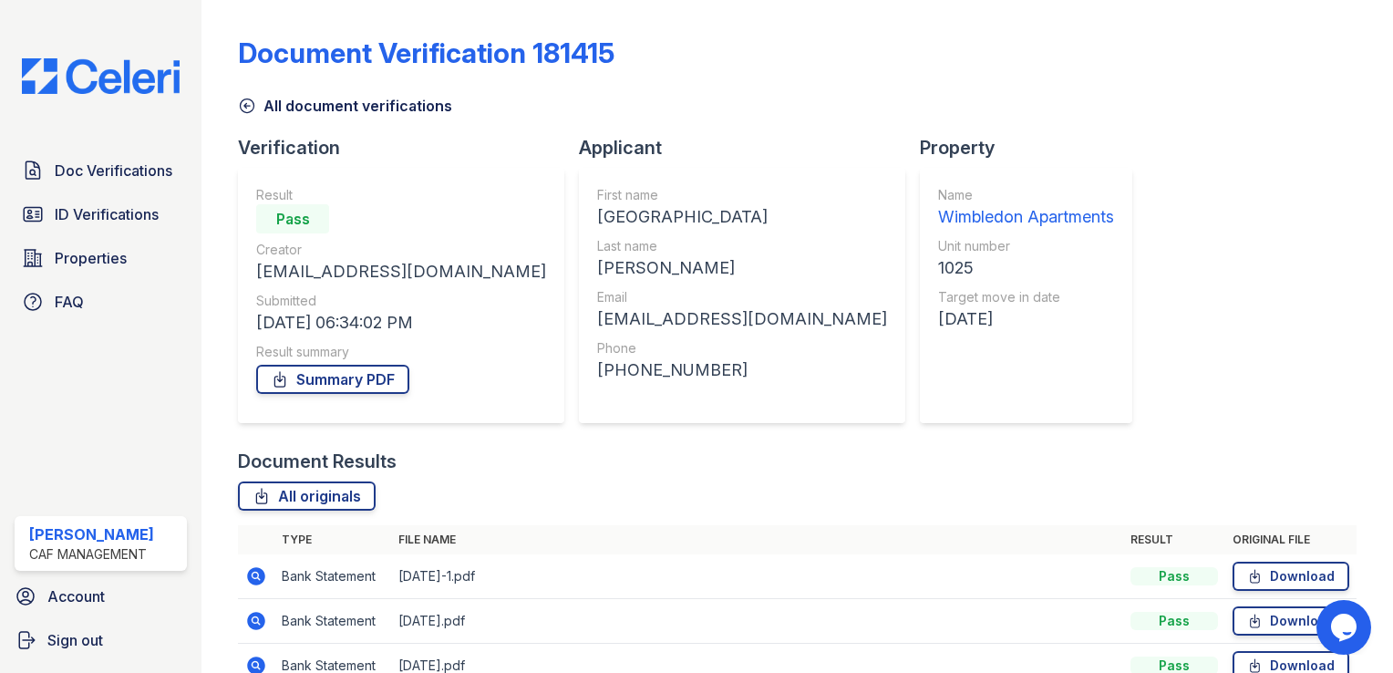
scroll to position [95, 0]
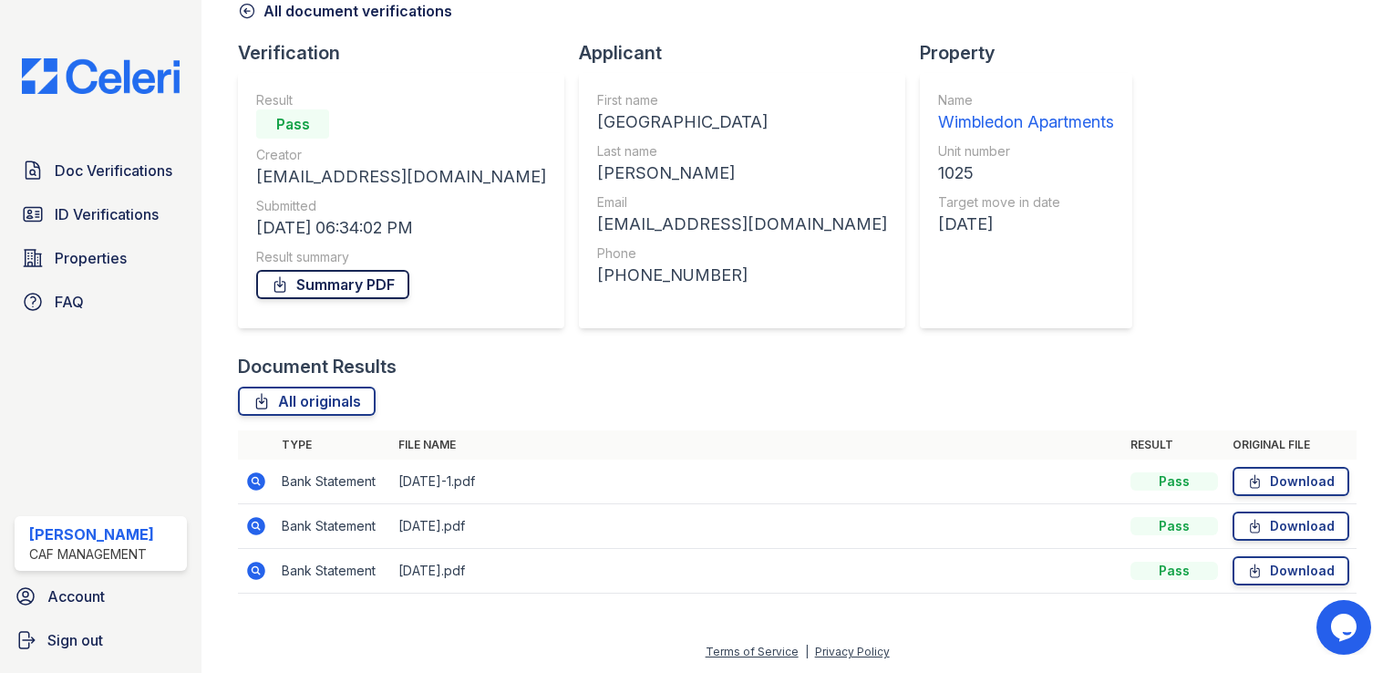
click at [292, 289] on link "Summary PDF" at bounding box center [332, 284] width 153 height 29
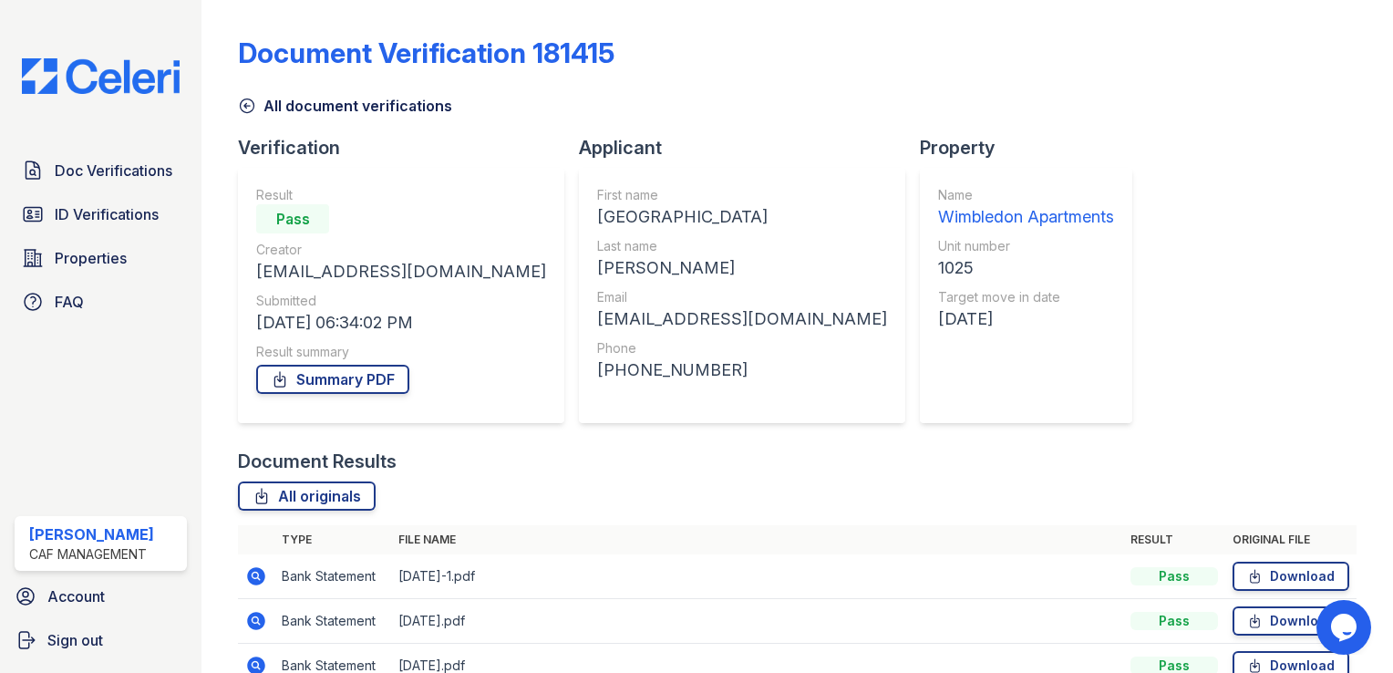
scroll to position [0, 0]
click at [100, 218] on span "ID Verifications" at bounding box center [107, 214] width 104 height 22
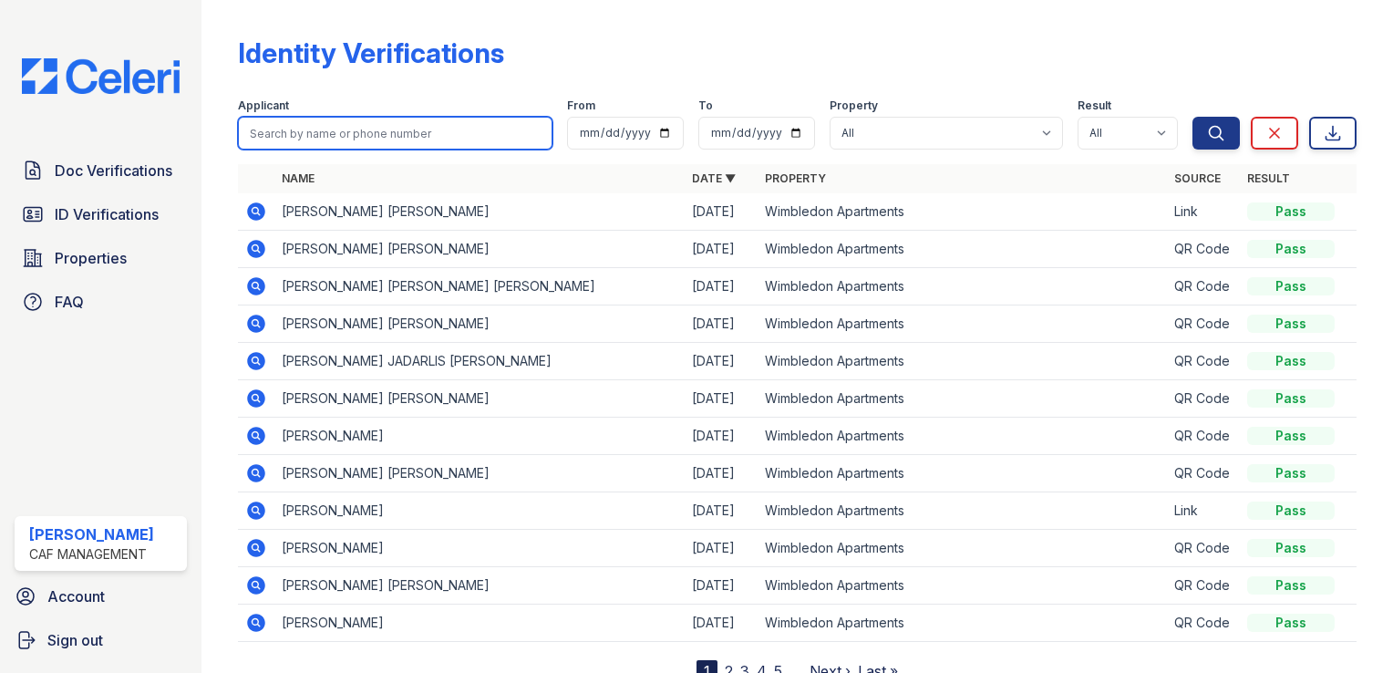
click at [347, 137] on input "search" at bounding box center [395, 133] width 315 height 33
paste input "Madison Goldstein"
type input "Madison Goldstein"
click at [1193, 117] on button "Search" at bounding box center [1216, 133] width 47 height 33
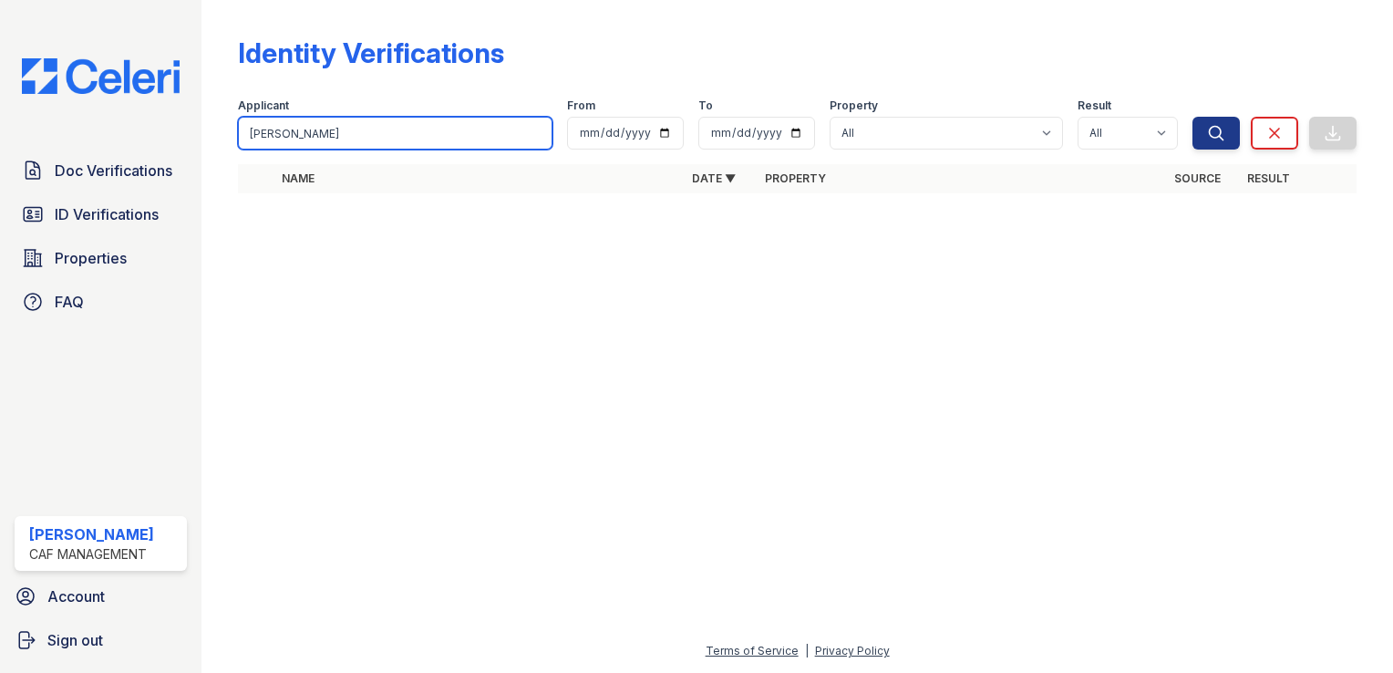
drag, startPoint x: 367, startPoint y: 129, endPoint x: 293, endPoint y: 126, distance: 73.9
click at [293, 126] on input "Madison Goldstein" at bounding box center [395, 133] width 315 height 33
type input "Madison"
click at [1193, 117] on button "Search" at bounding box center [1216, 133] width 47 height 33
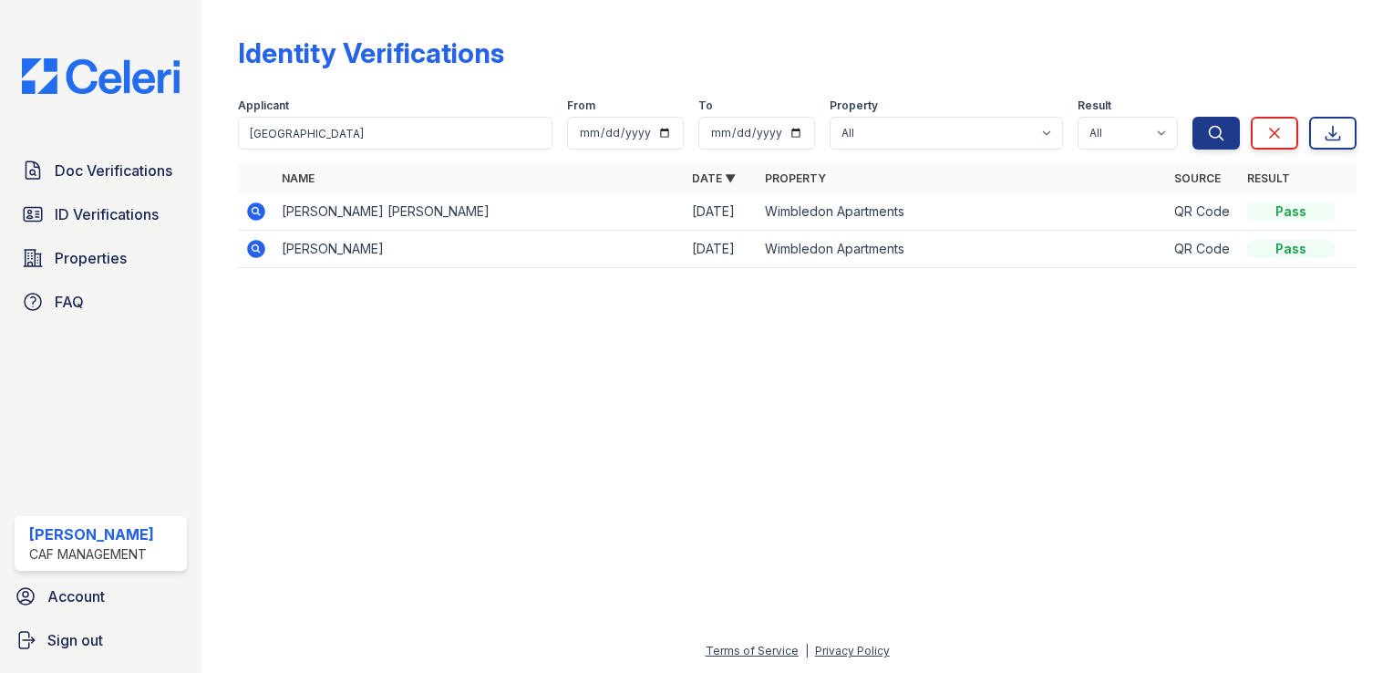
click at [255, 210] on icon at bounding box center [255, 210] width 5 height 5
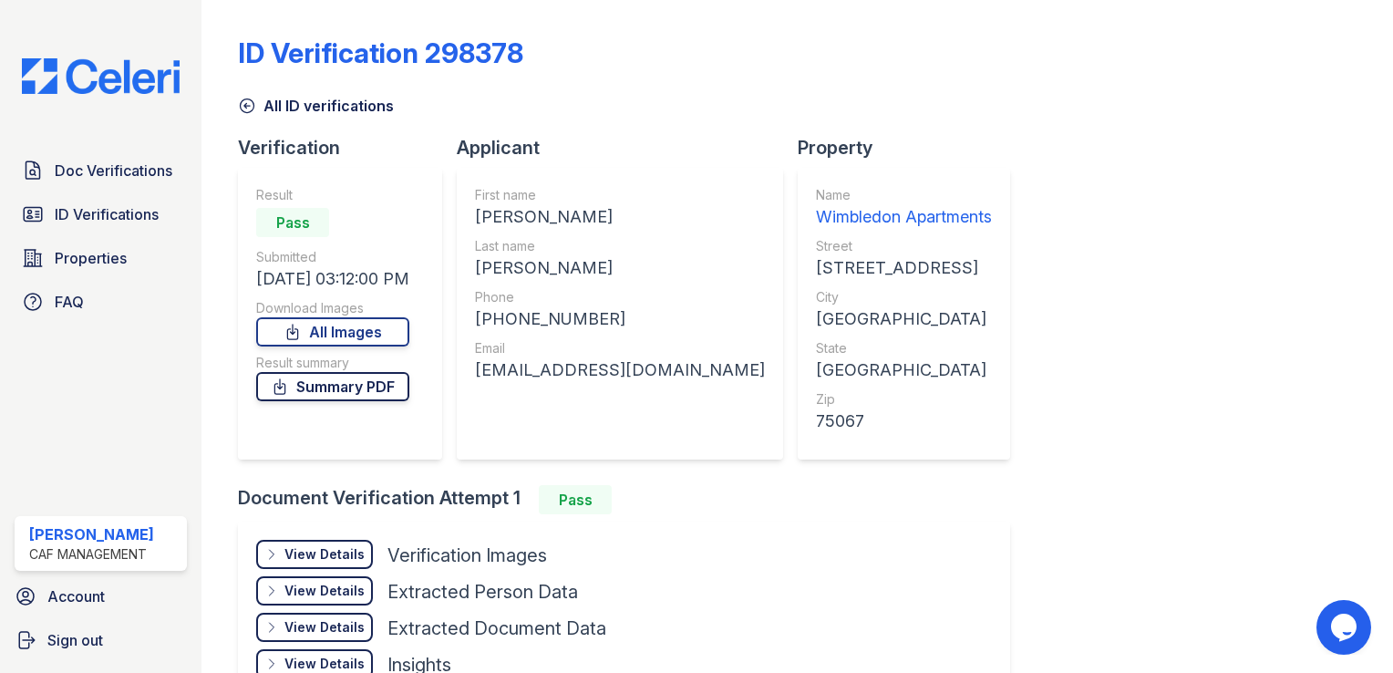
click at [396, 384] on link "Summary PDF" at bounding box center [332, 386] width 153 height 29
click at [355, 315] on div "Download Images" at bounding box center [332, 308] width 153 height 18
click at [358, 334] on link "All Images" at bounding box center [332, 331] width 153 height 29
